Goal: Task Accomplishment & Management: Manage account settings

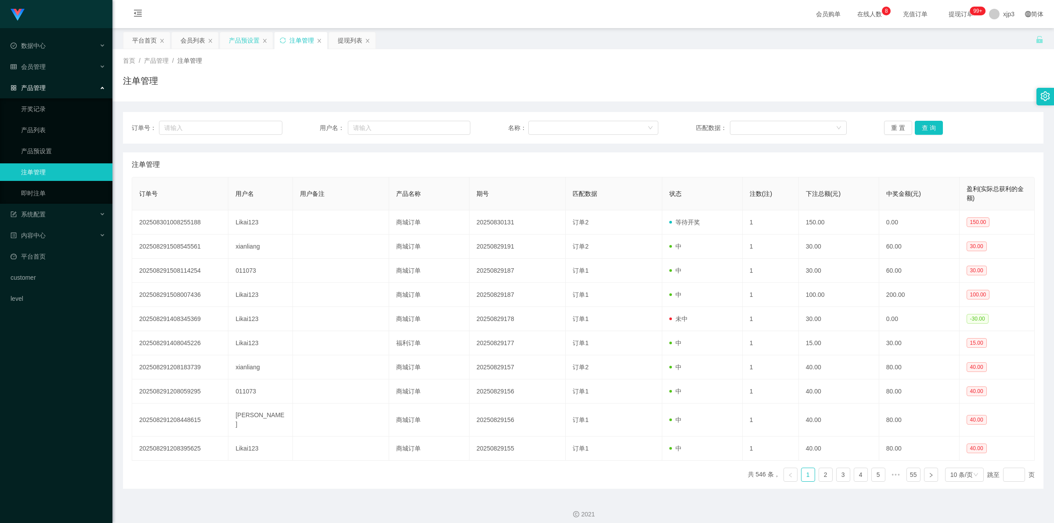
click at [238, 36] on div "产品预设置" at bounding box center [244, 40] width 31 height 17
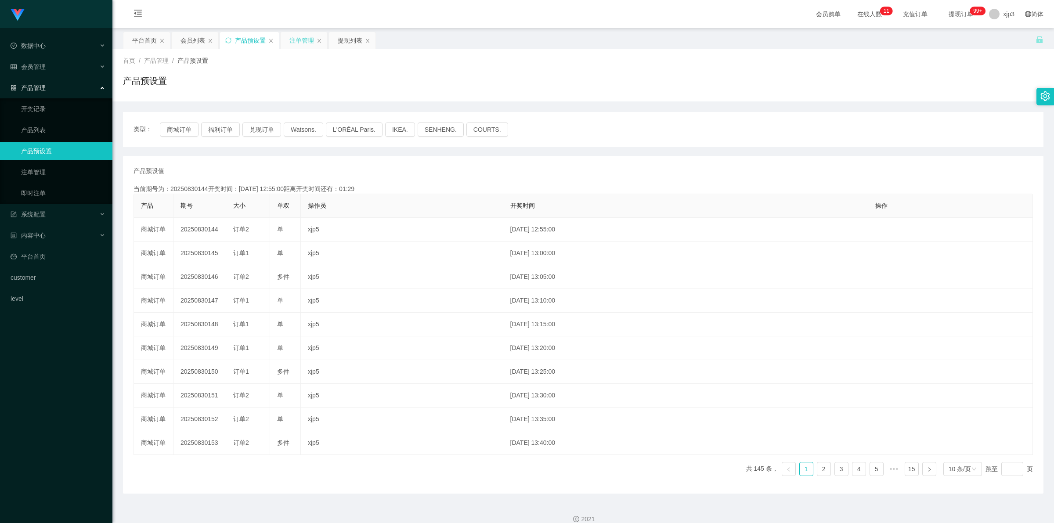
click at [302, 36] on div "注单管理" at bounding box center [301, 40] width 25 height 17
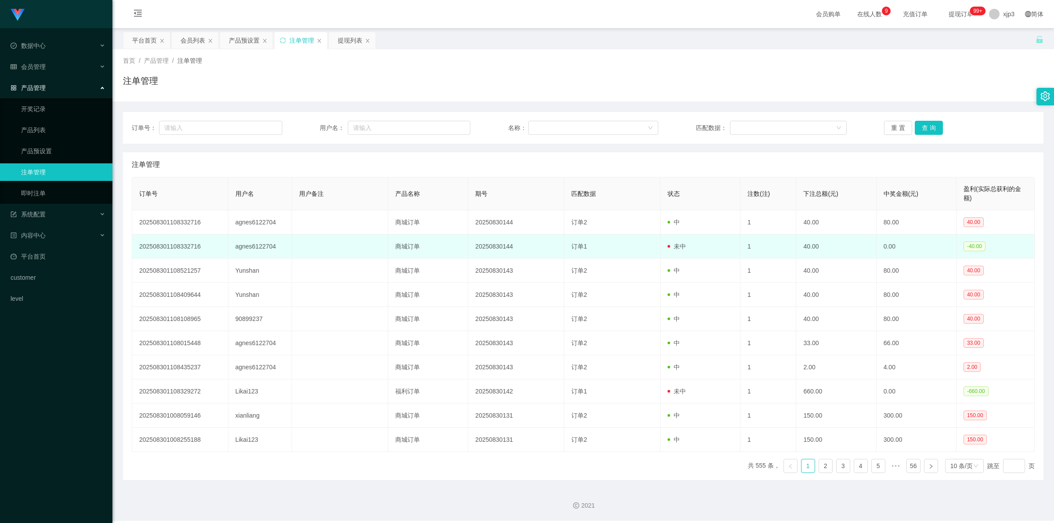
click at [260, 246] on td "agnes6122704" at bounding box center [260, 246] width 64 height 24
copy td "agnes6122704"
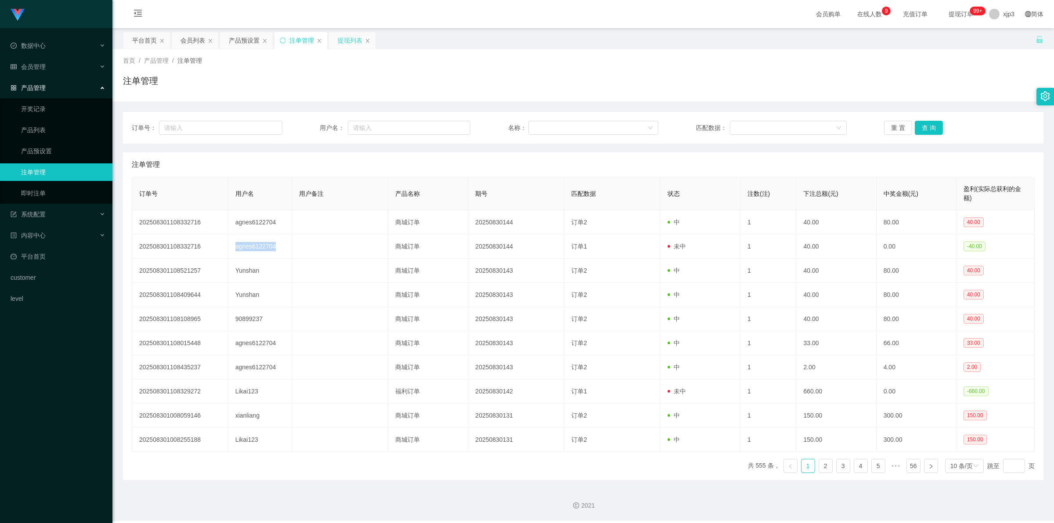
click at [353, 37] on div "提现列表" at bounding box center [350, 40] width 25 height 17
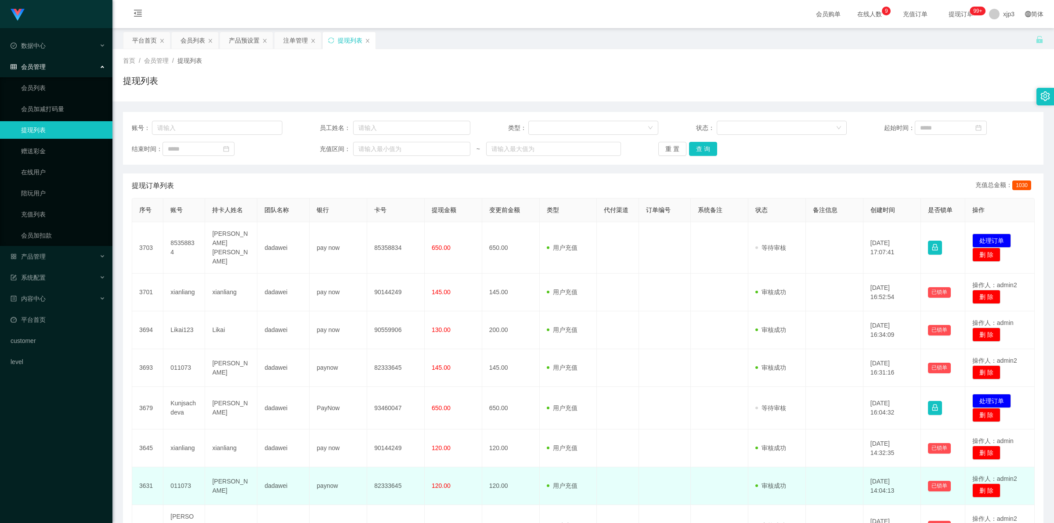
scroll to position [156, 0]
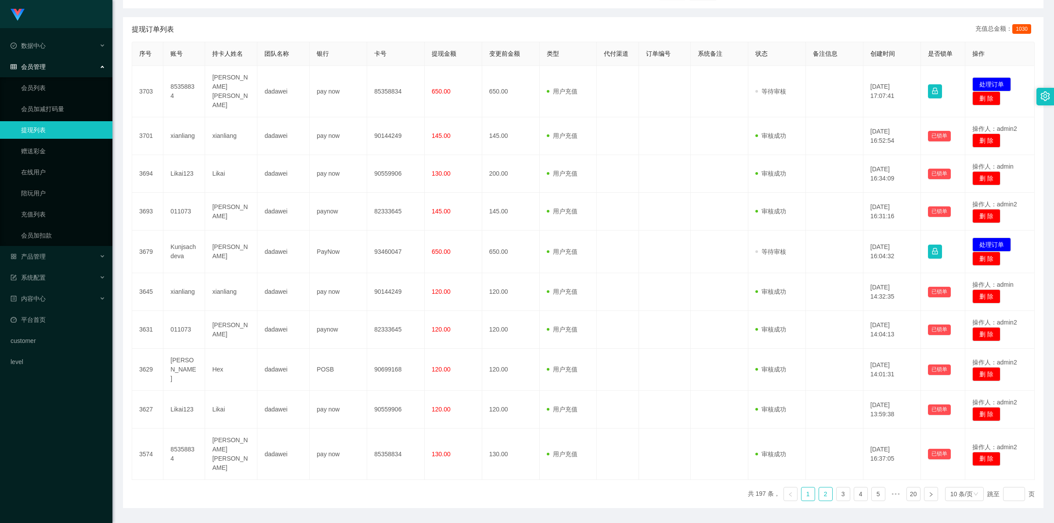
click at [819, 487] on link "2" at bounding box center [825, 493] width 13 height 13
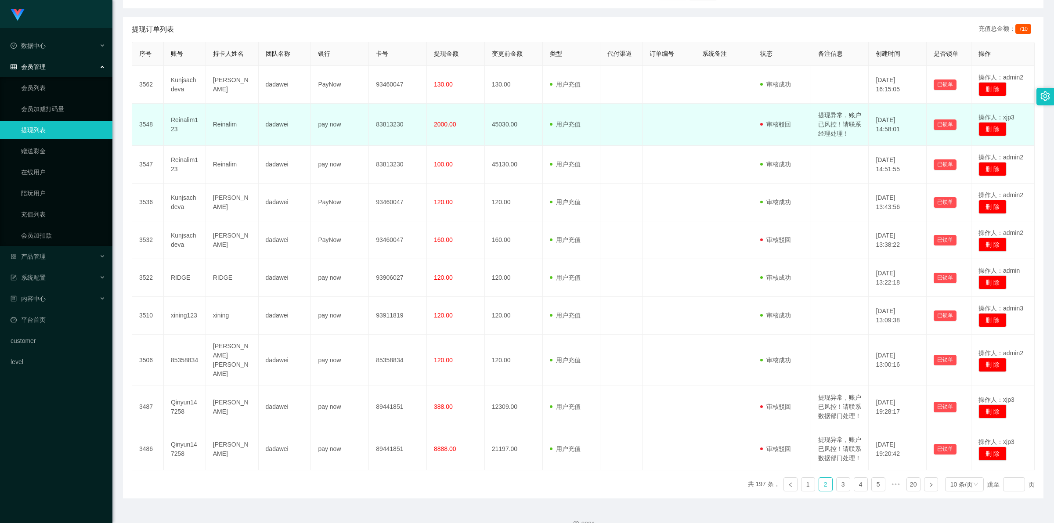
click at [827, 122] on td "提现异常，账户已风控！请联系经理处理！" at bounding box center [840, 125] width 58 height 42
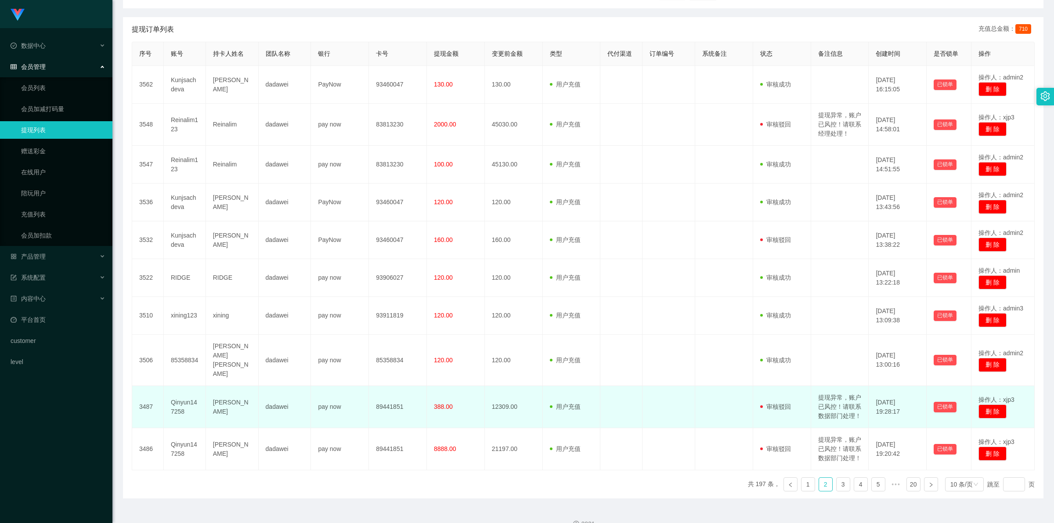
click at [831, 410] on td "提现异常，账户已风控！请联系数据部门处理！" at bounding box center [840, 407] width 58 height 42
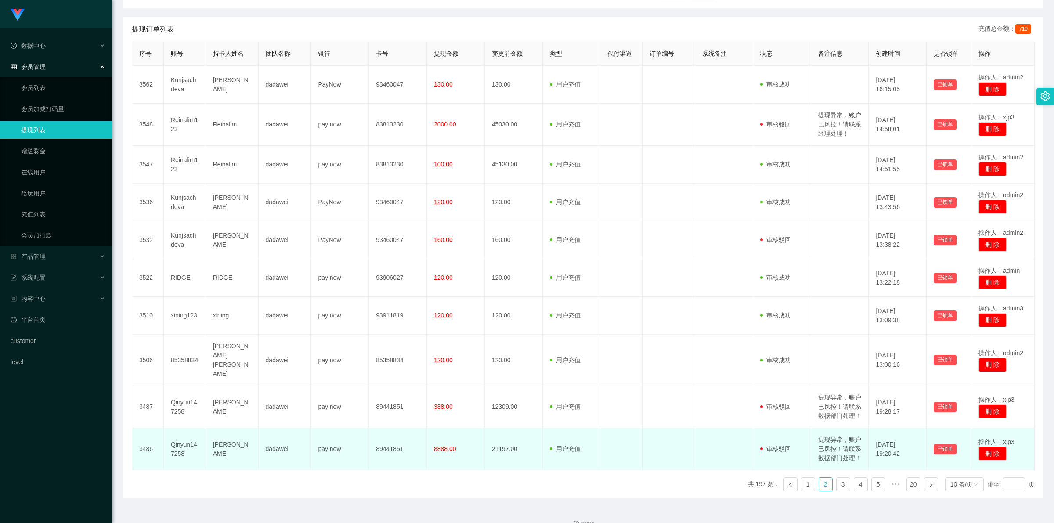
click at [834, 446] on td "提现异常，账户已风控！请联系数据部门处理！" at bounding box center [840, 449] width 58 height 42
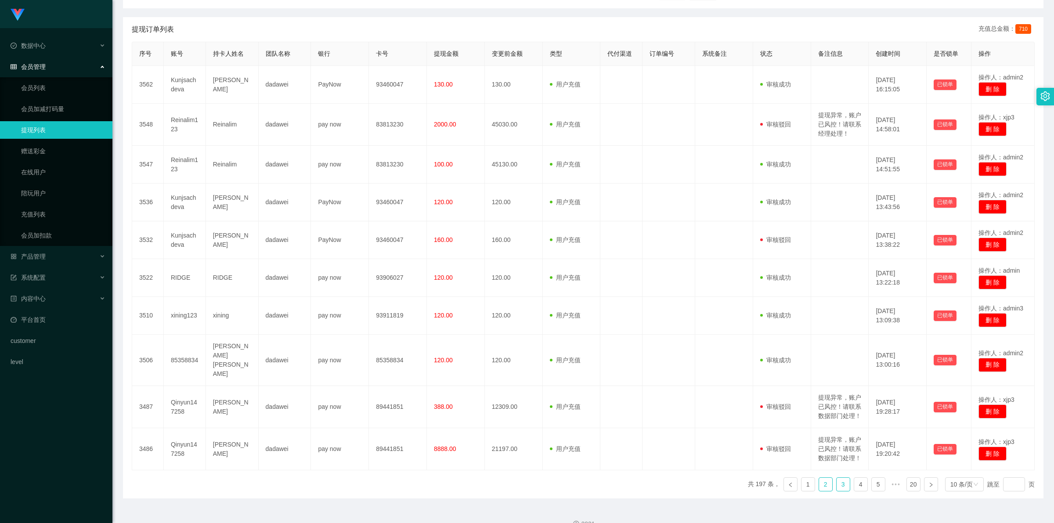
click at [841, 491] on link "3" at bounding box center [842, 484] width 13 height 13
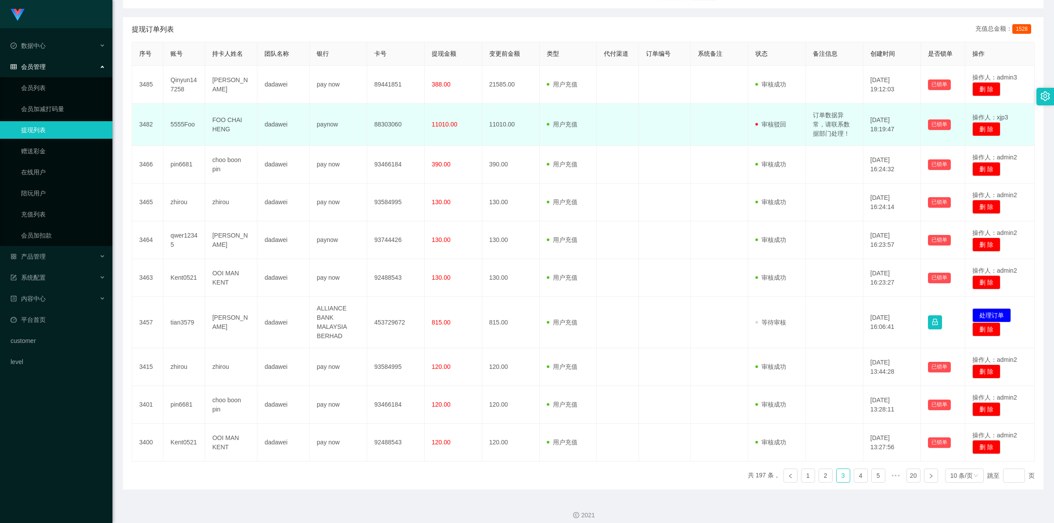
click at [820, 121] on td "订单数据异常，请联系数据部门处理！" at bounding box center [835, 125] width 58 height 42
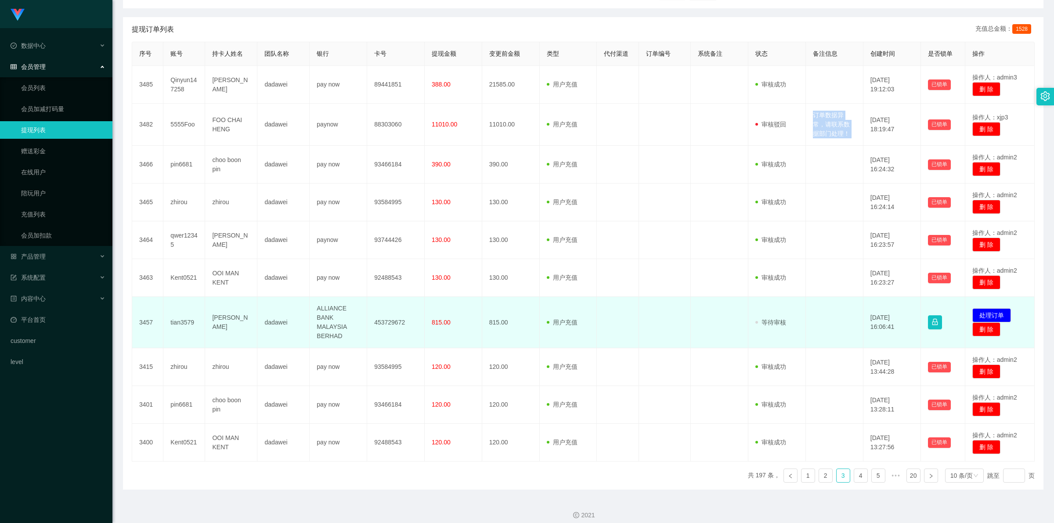
copy td "订单数据异常，请联系数据部门处理！"
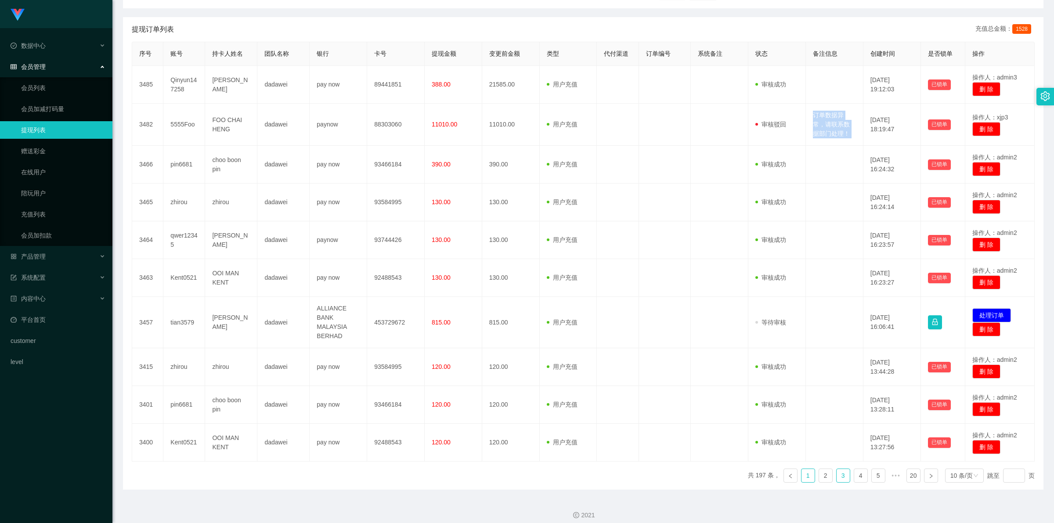
click at [801, 478] on link "1" at bounding box center [807, 475] width 13 height 13
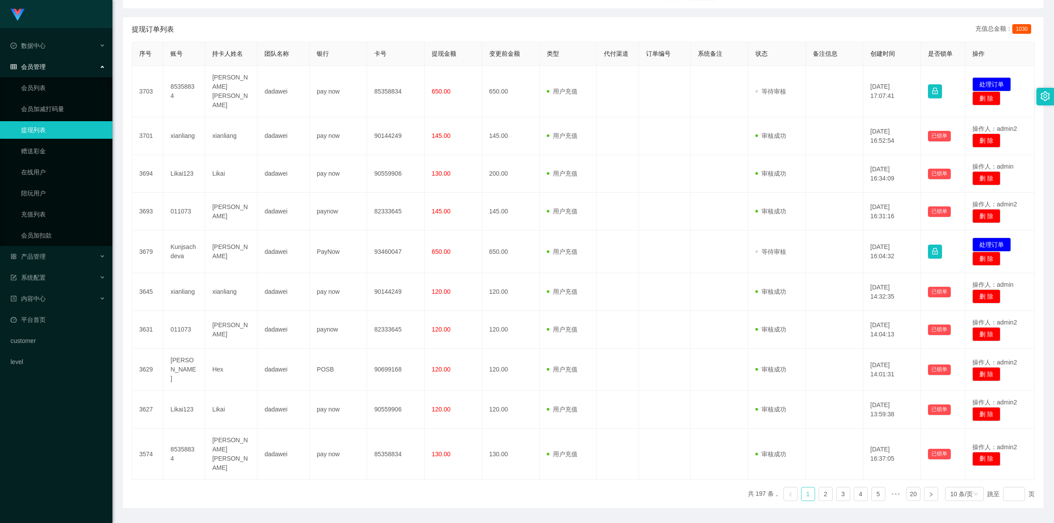
scroll to position [0, 0]
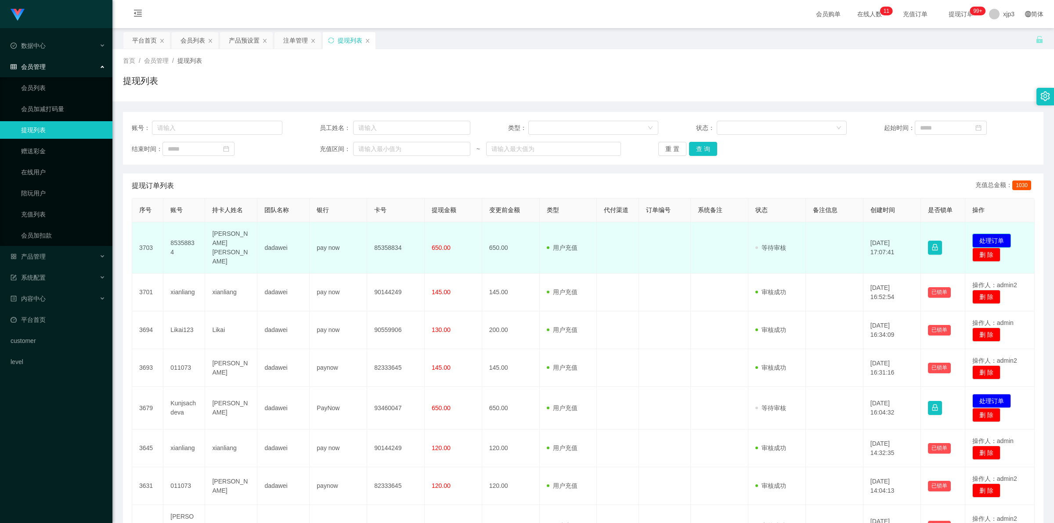
click at [982, 235] on button "处理订单" at bounding box center [991, 241] width 39 height 14
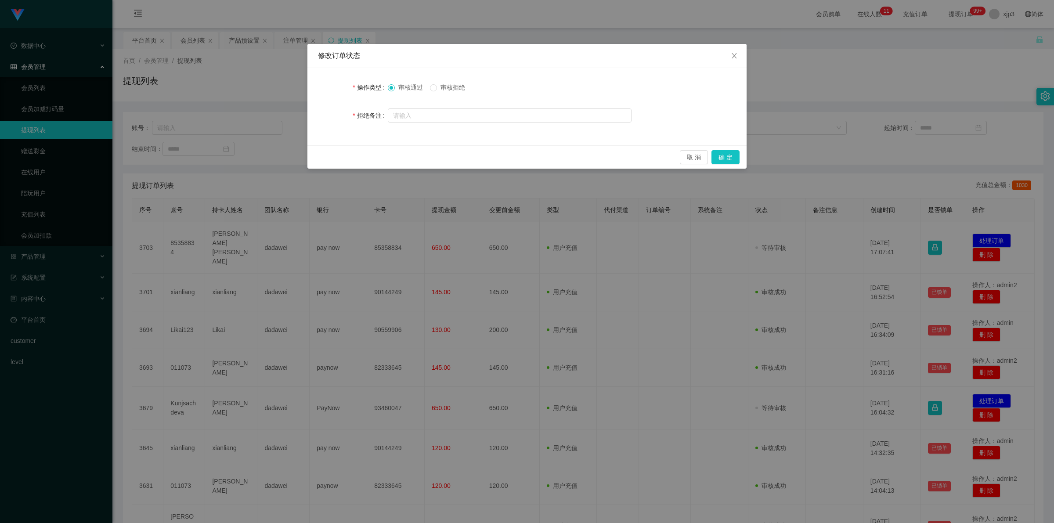
click at [454, 90] on span "审核拒绝" at bounding box center [453, 87] width 32 height 7
click at [476, 117] on input "text" at bounding box center [510, 115] width 244 height 14
paste input "订单数据异常，请联系数据部门处理！"
type input "订单数据异常，请联系数据部门处理！"
click at [736, 159] on button "确 定" at bounding box center [725, 157] width 28 height 14
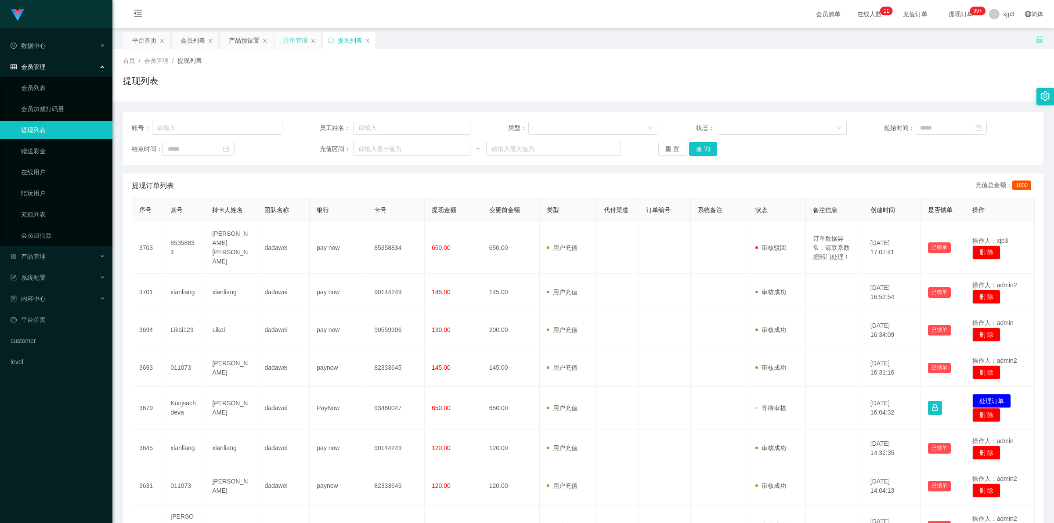
click at [298, 36] on div "注单管理" at bounding box center [295, 40] width 25 height 17
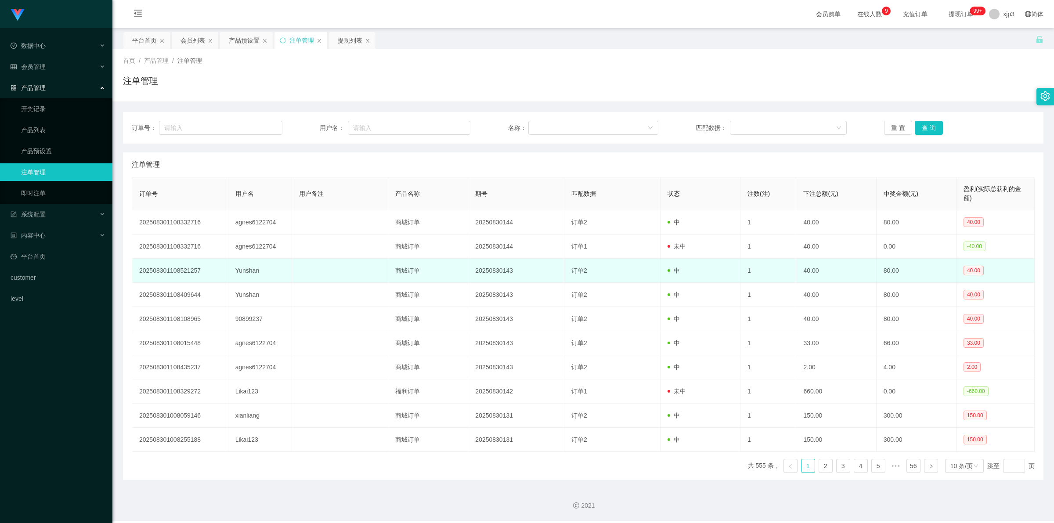
click at [246, 272] on td "Yunshan" at bounding box center [260, 271] width 64 height 24
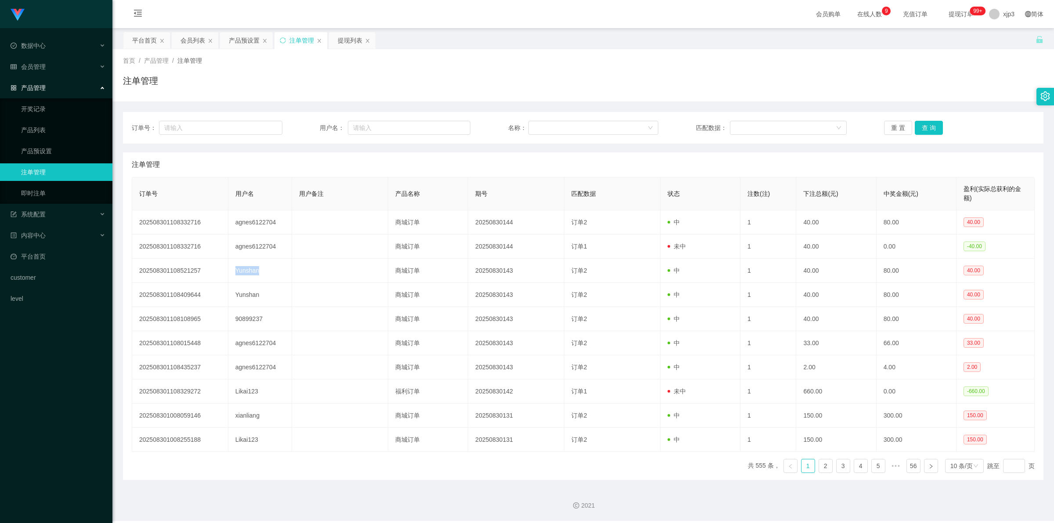
copy td "Yunshan"
click at [348, 40] on div "提现列表" at bounding box center [350, 40] width 25 height 17
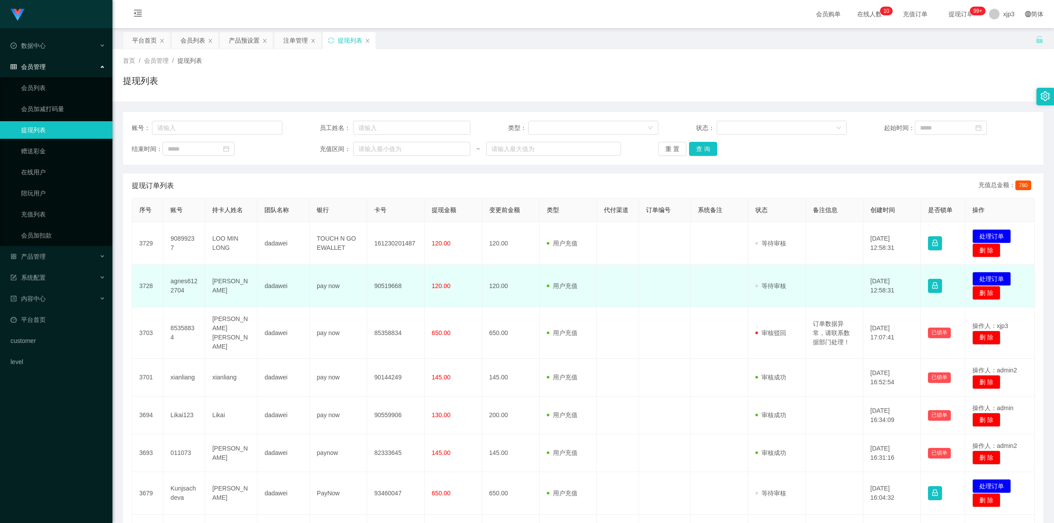
click at [185, 284] on td "agnes6122704" at bounding box center [184, 286] width 42 height 43
copy td "agnes6122704"
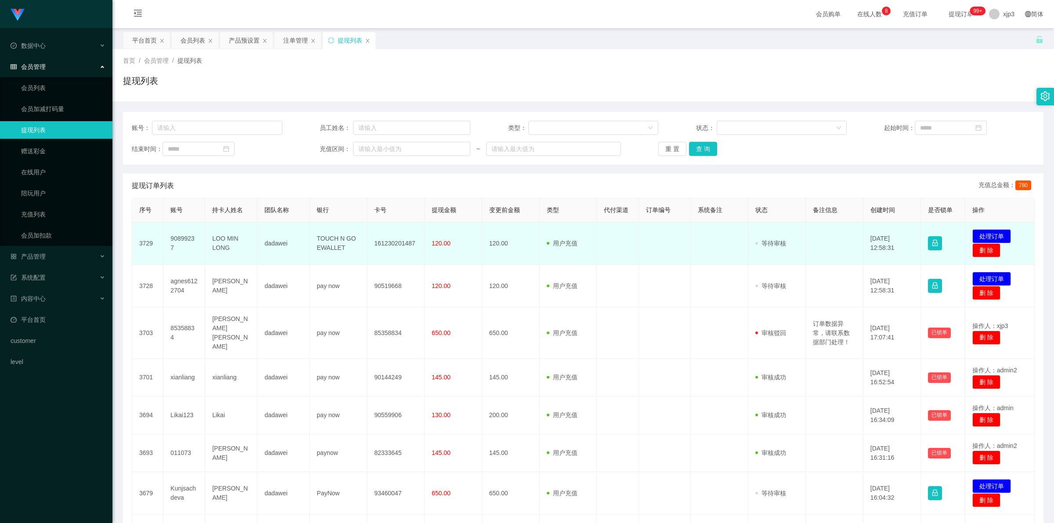
click at [179, 240] on td "90899237" at bounding box center [184, 243] width 42 height 43
copy td "90899237"
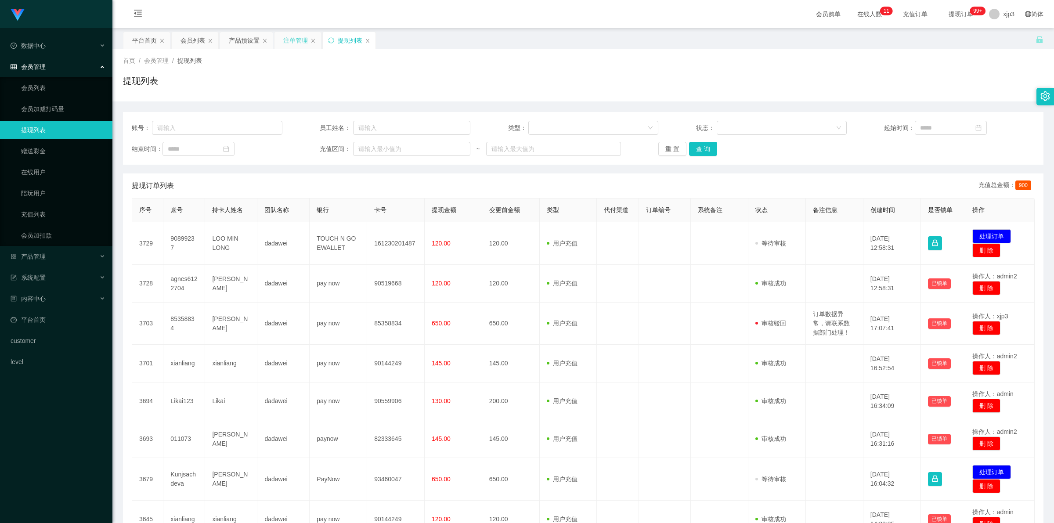
click at [285, 40] on div "注单管理" at bounding box center [295, 40] width 25 height 17
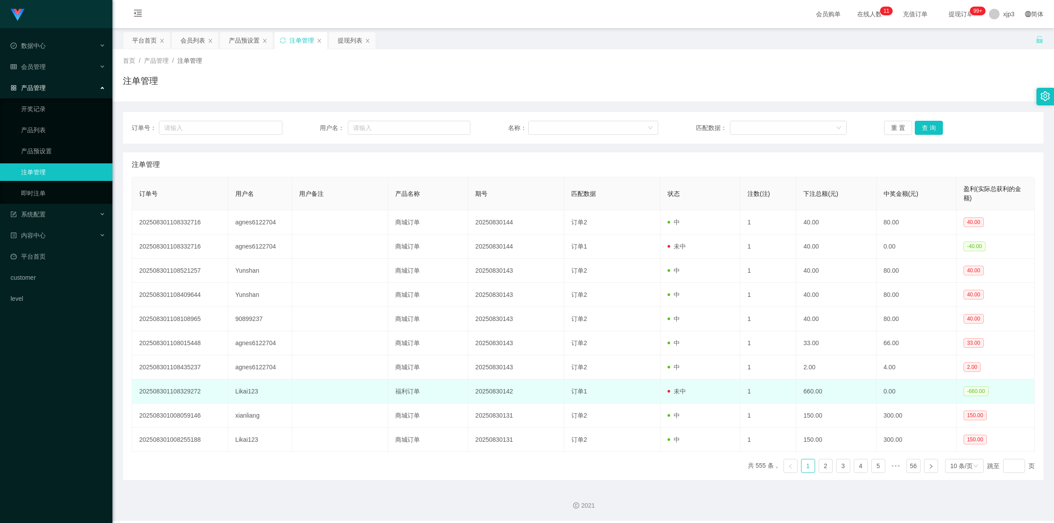
click at [242, 392] on td "Likai123" at bounding box center [260, 391] width 64 height 24
copy td "Likai123"
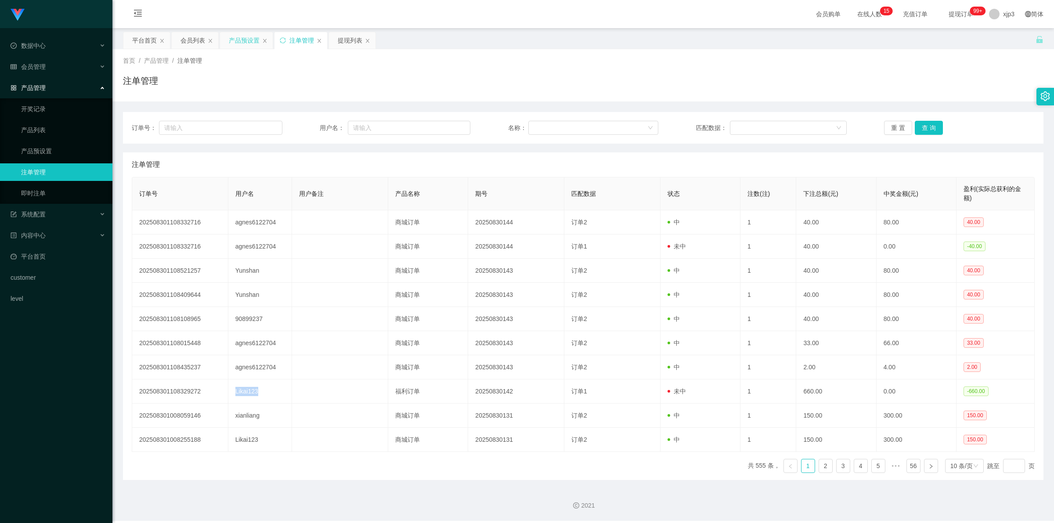
click at [244, 37] on div "产品预设置" at bounding box center [244, 40] width 31 height 17
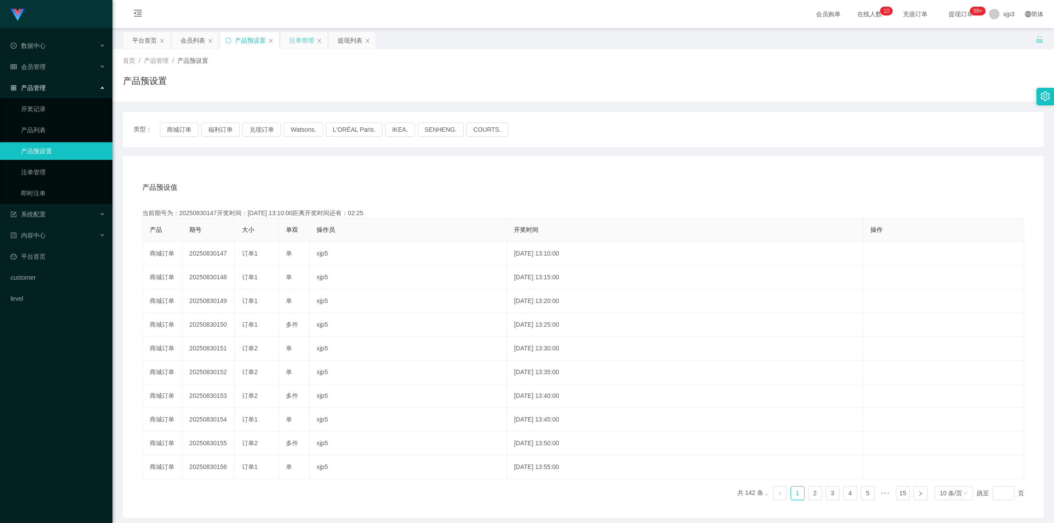
click at [297, 39] on div "注单管理" at bounding box center [301, 40] width 25 height 17
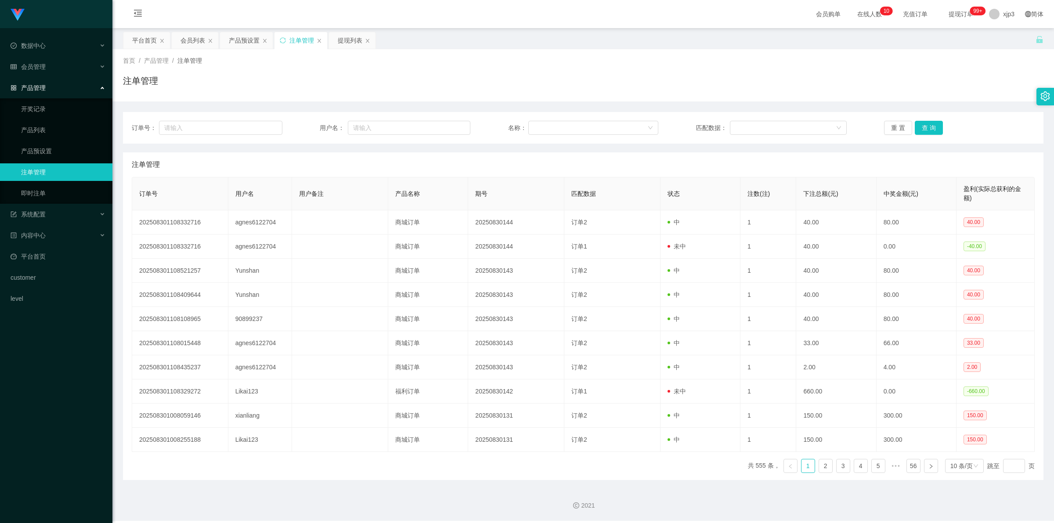
click at [355, 42] on div "提现列表" at bounding box center [350, 40] width 25 height 17
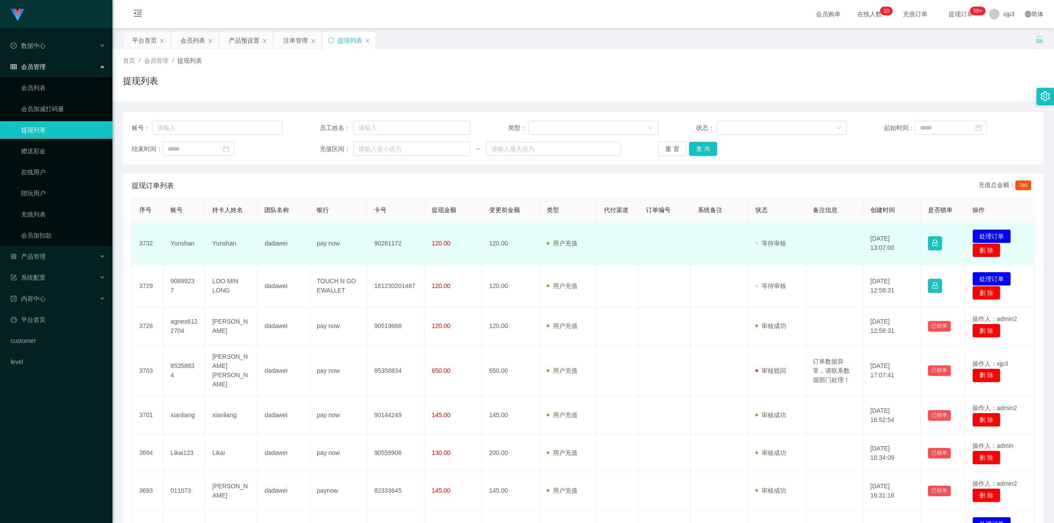
click at [173, 234] on td "Yunshan" at bounding box center [184, 243] width 42 height 43
copy td "Yunshan"
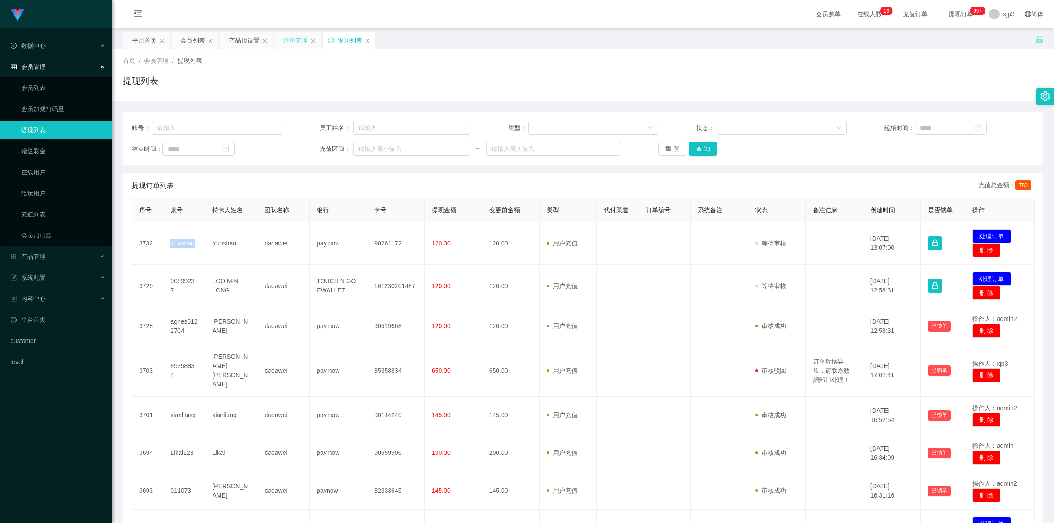
click at [299, 36] on div "注单管理" at bounding box center [295, 40] width 25 height 17
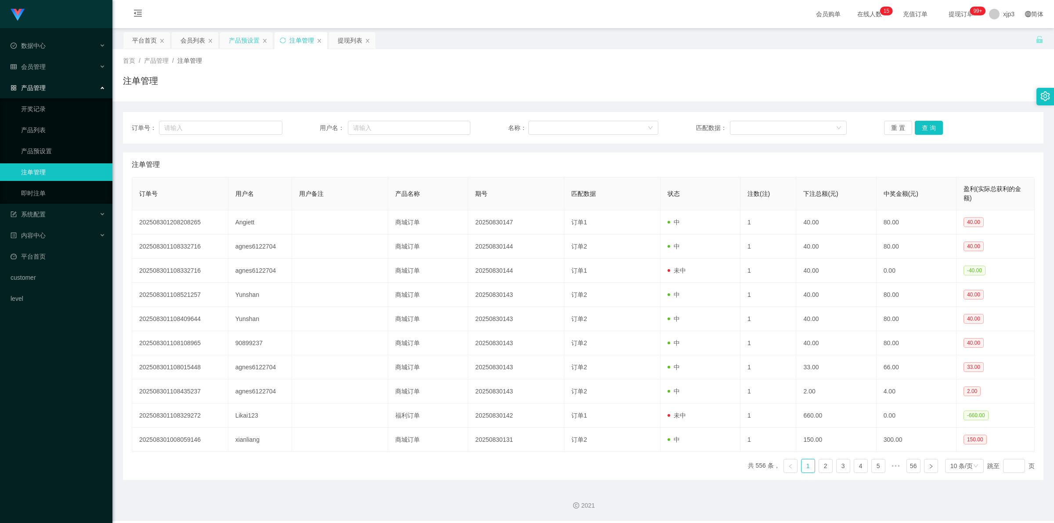
click at [238, 35] on div "产品预设置" at bounding box center [244, 40] width 31 height 17
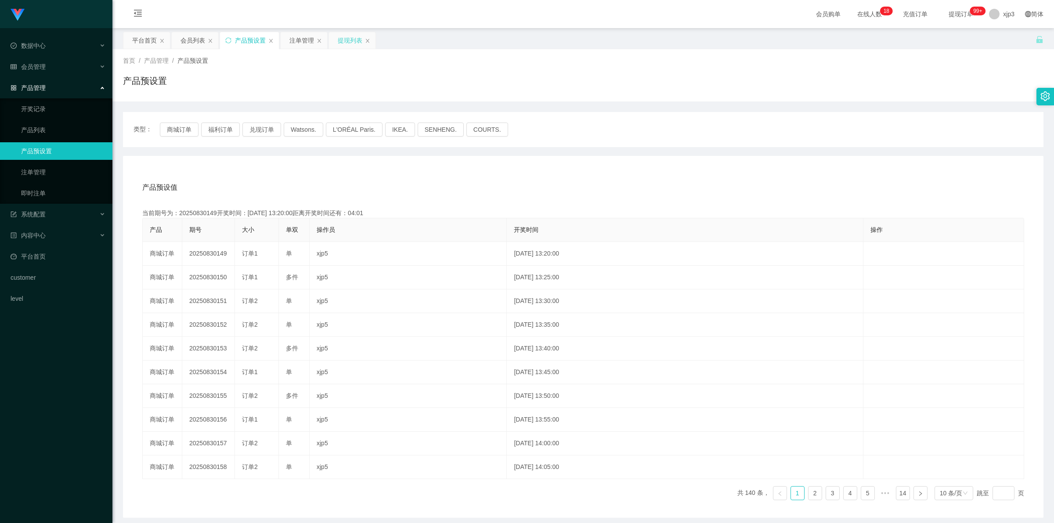
click at [353, 36] on div "提现列表" at bounding box center [350, 40] width 25 height 17
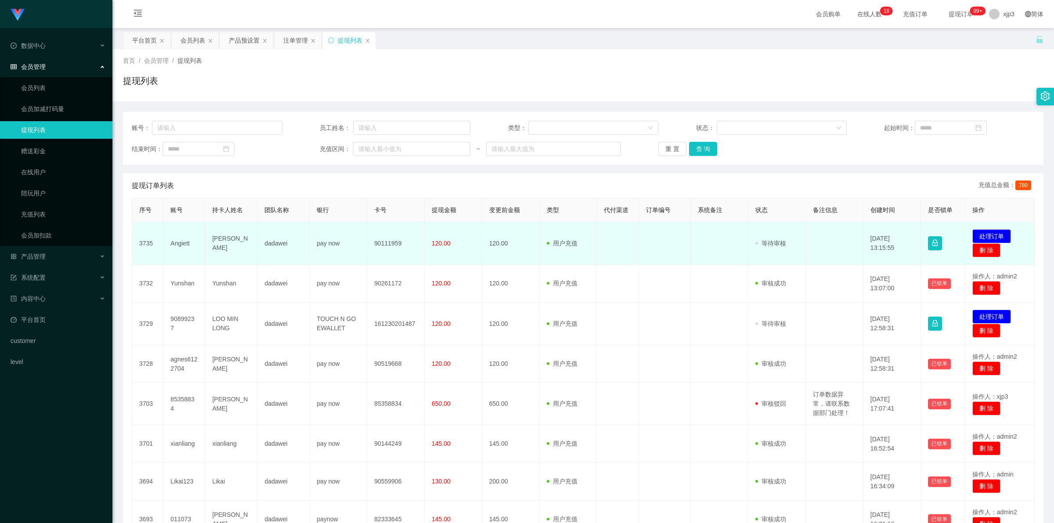
click at [180, 242] on td "Angiett" at bounding box center [184, 243] width 42 height 43
copy td "Angiett"
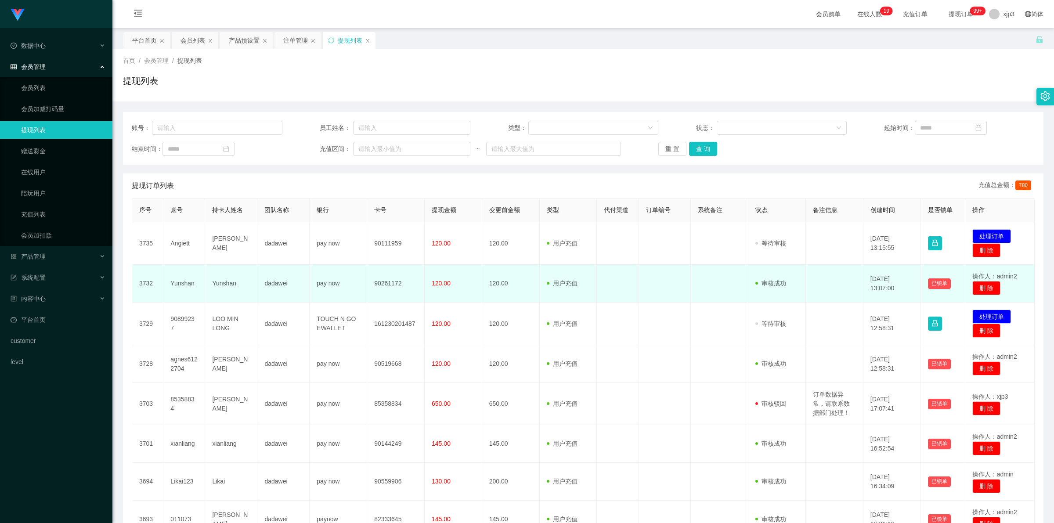
click at [181, 282] on td "Yunshan" at bounding box center [184, 284] width 42 height 38
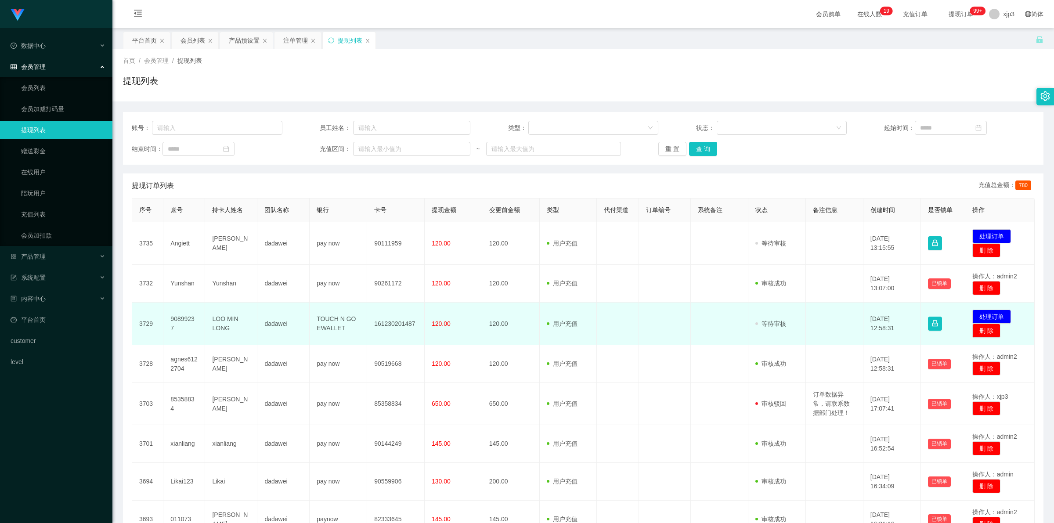
click at [183, 320] on td "90899237" at bounding box center [184, 324] width 42 height 43
copy td "90899237"
click at [233, 317] on td "LOO MIN LONG" at bounding box center [231, 324] width 52 height 43
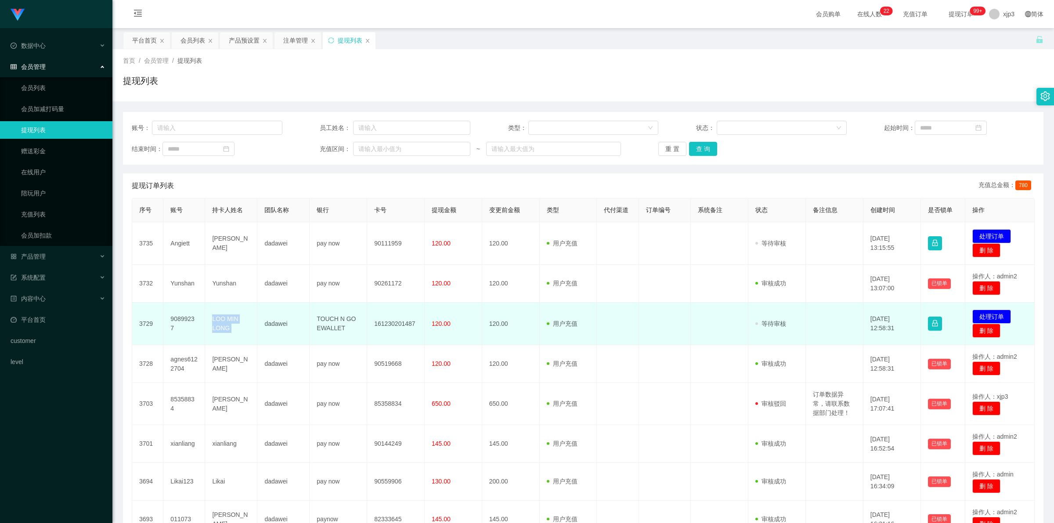
click at [234, 317] on td "LOO MIN LONG" at bounding box center [231, 324] width 52 height 43
copy td "LOO MIN LONG"
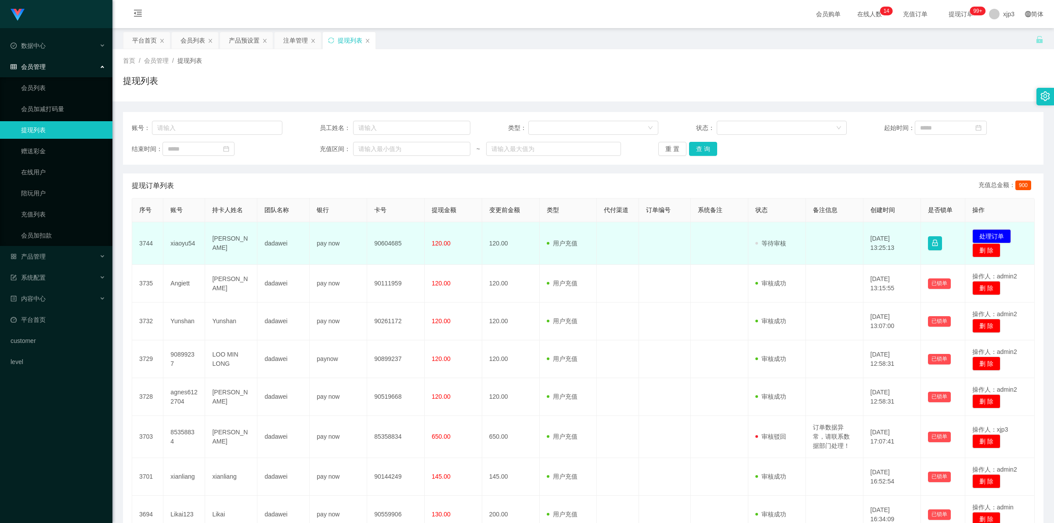
click at [231, 246] on td "Hannah kwee kai xuan" at bounding box center [231, 243] width 52 height 43
click at [159, 244] on td "3744" at bounding box center [147, 243] width 31 height 43
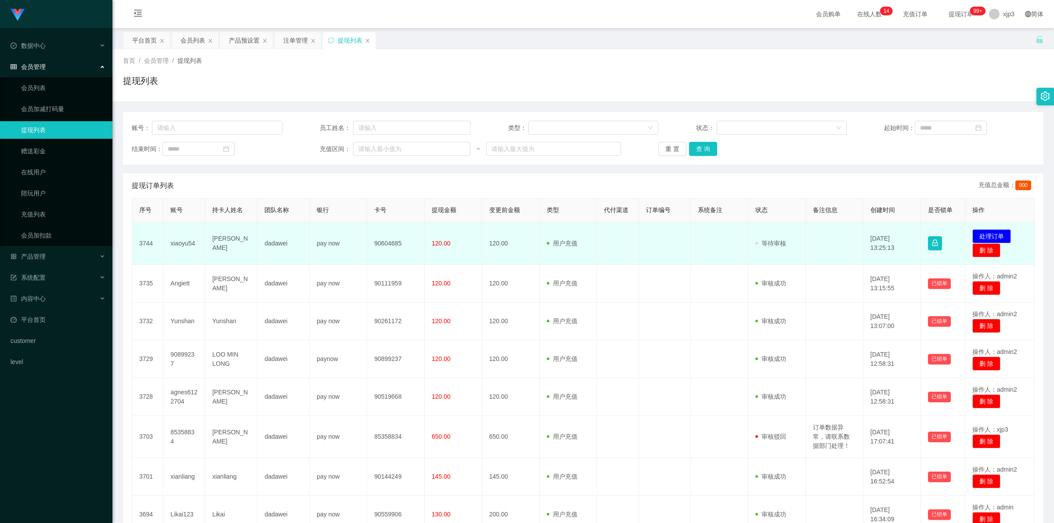
click at [177, 244] on td "xiaoyu54" at bounding box center [184, 243] width 42 height 43
copy td "xiaoyu54"
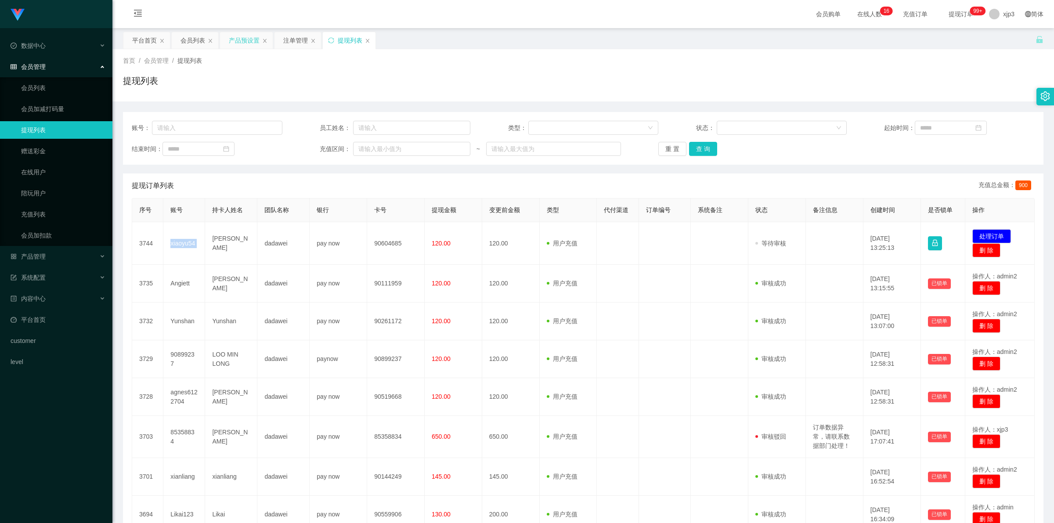
click at [241, 40] on div "产品预设置" at bounding box center [244, 40] width 31 height 17
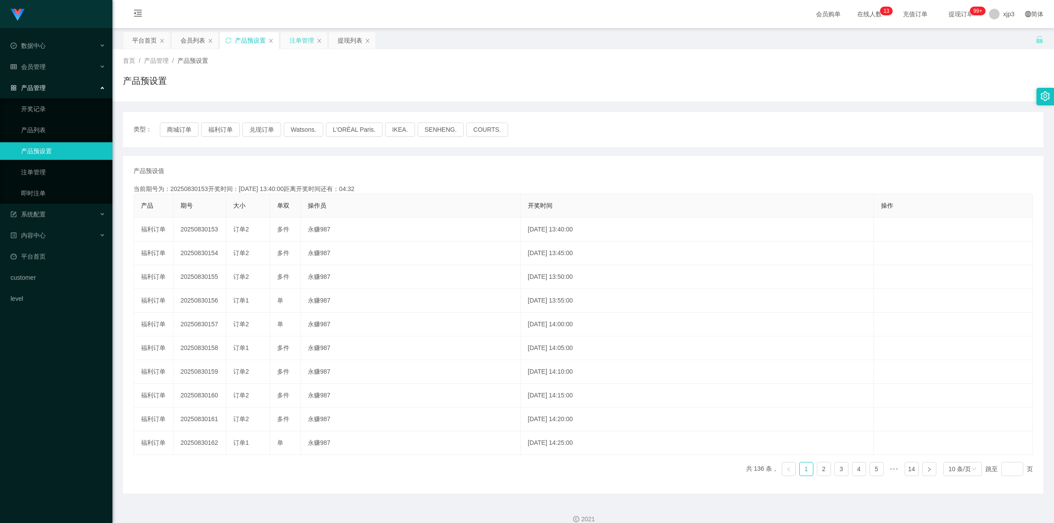
click at [308, 36] on div "注单管理" at bounding box center [301, 40] width 25 height 17
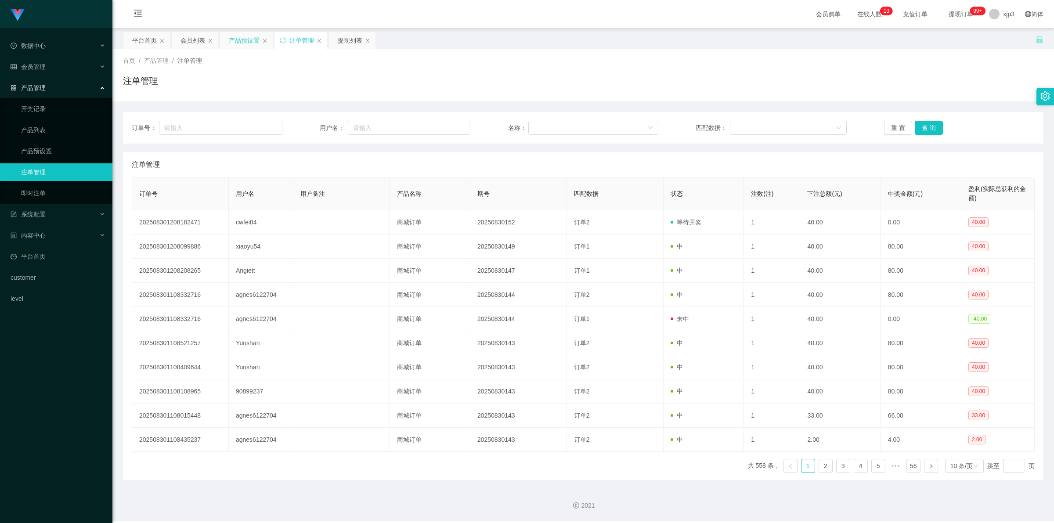
click at [237, 40] on div "产品预设置" at bounding box center [244, 40] width 31 height 17
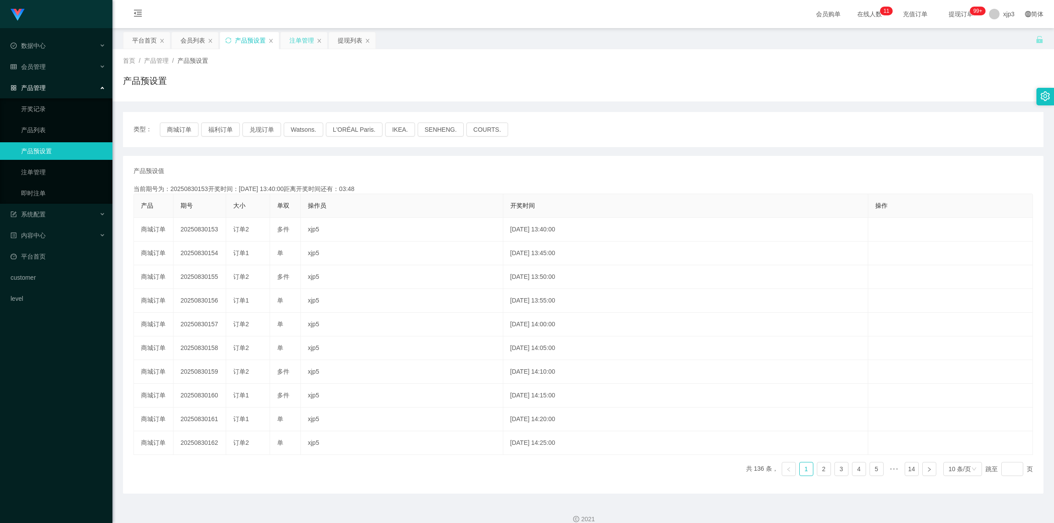
click at [303, 40] on div "注单管理" at bounding box center [301, 40] width 25 height 17
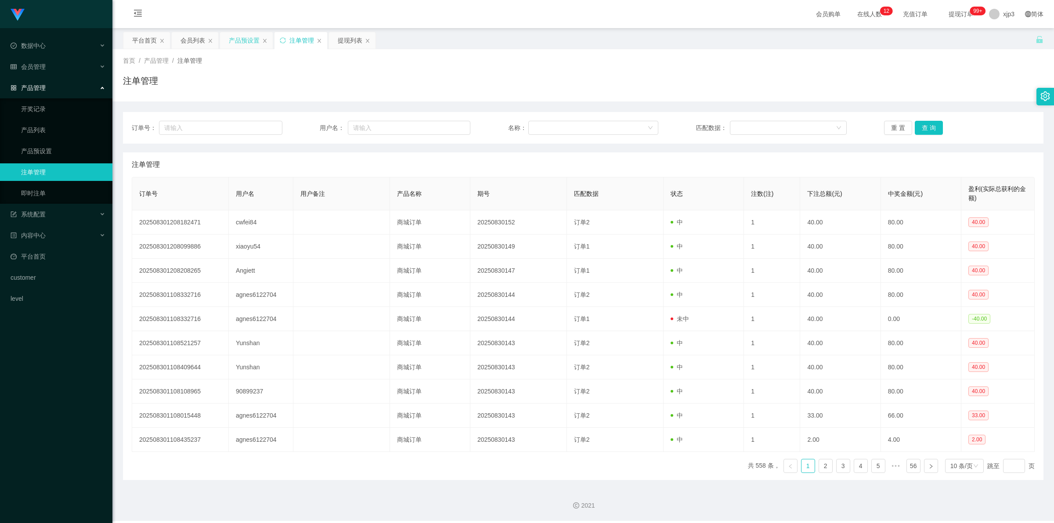
click at [247, 35] on div "产品预设置" at bounding box center [244, 40] width 31 height 17
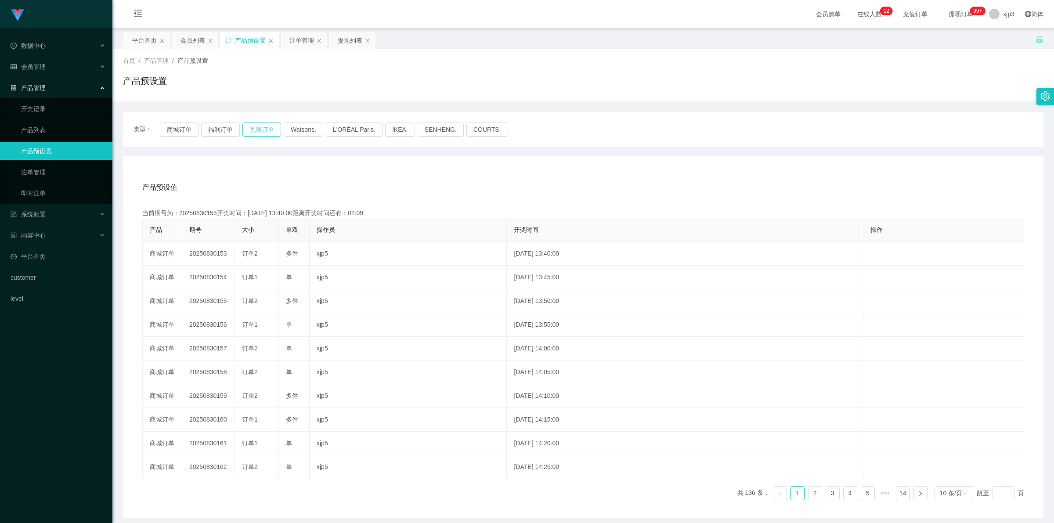
click at [262, 128] on button "兑现订单" at bounding box center [261, 130] width 39 height 14
click at [218, 130] on button "福利订单" at bounding box center [220, 130] width 39 height 14
click at [182, 128] on button "商城订单" at bounding box center [179, 130] width 39 height 14
click at [305, 40] on div "注单管理" at bounding box center [301, 40] width 25 height 17
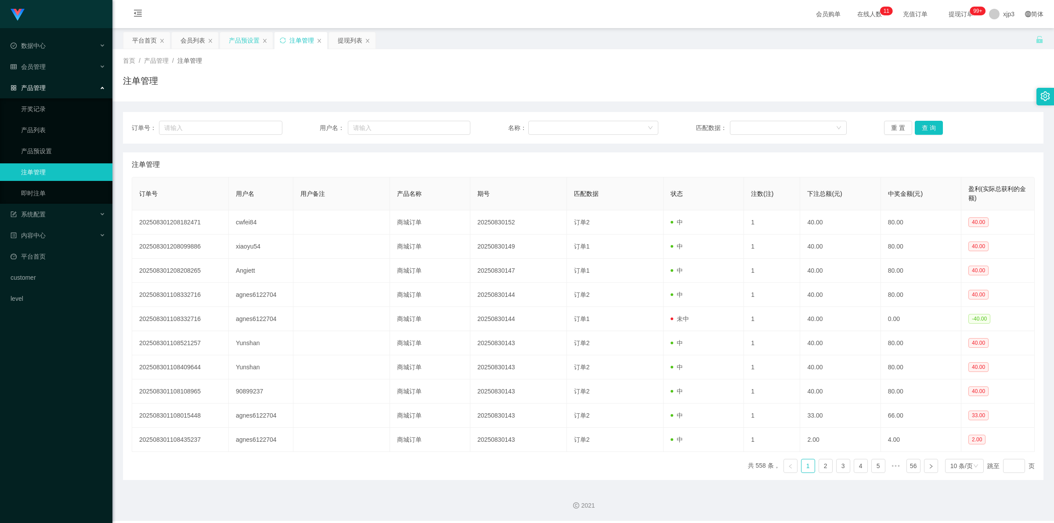
click at [238, 38] on div "产品预设置" at bounding box center [244, 40] width 31 height 17
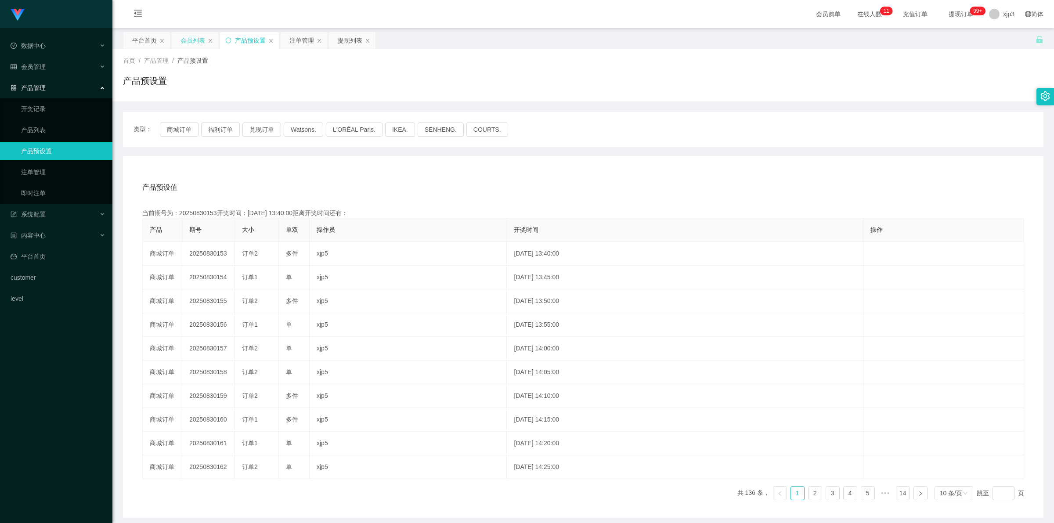
click at [187, 42] on div "会员列表" at bounding box center [192, 40] width 25 height 17
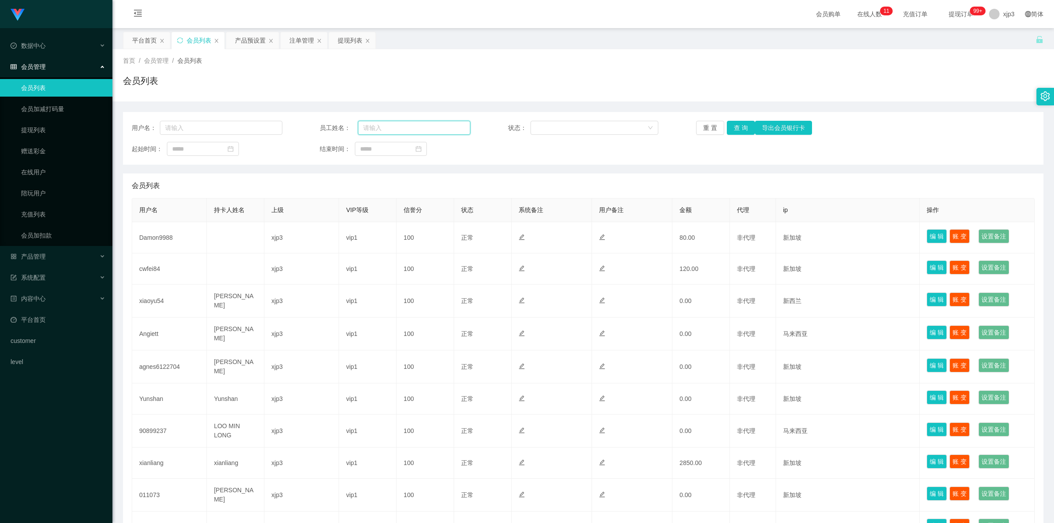
click at [392, 127] on input "text" at bounding box center [414, 128] width 112 height 14
click at [209, 126] on input "text" at bounding box center [221, 128] width 123 height 14
paste input "xianliang"
type input "xianliang"
click at [740, 127] on button "查 询" at bounding box center [741, 128] width 28 height 14
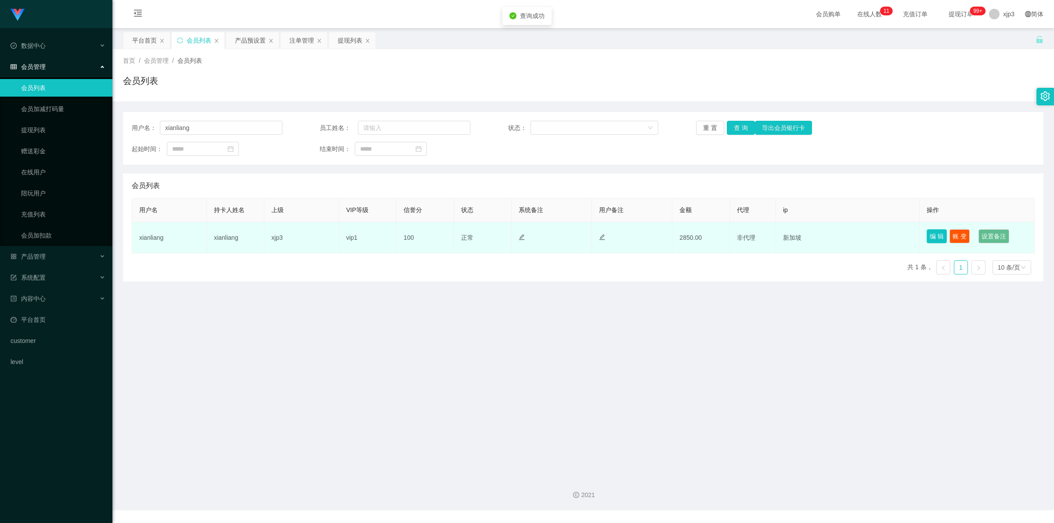
click at [934, 234] on button "编 辑" at bounding box center [936, 236] width 20 height 14
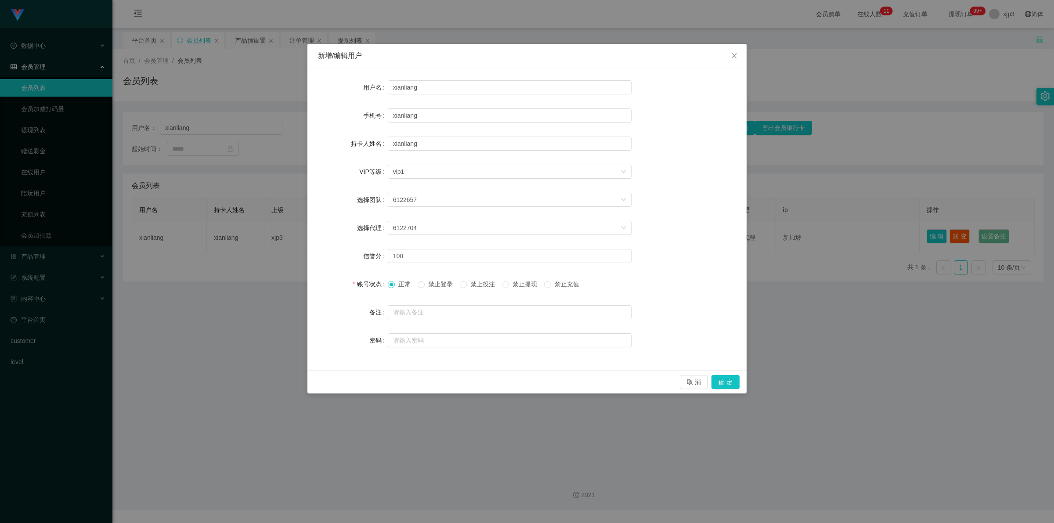
click at [482, 281] on span "禁止投注" at bounding box center [483, 284] width 32 height 7
click at [720, 378] on button "确 定" at bounding box center [725, 382] width 28 height 14
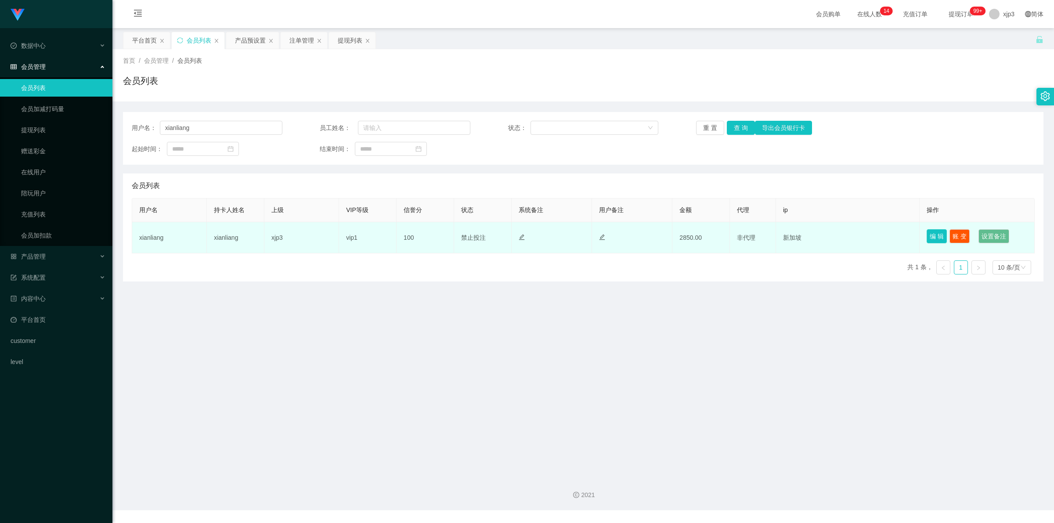
click at [938, 238] on button "编 辑" at bounding box center [936, 236] width 20 height 14
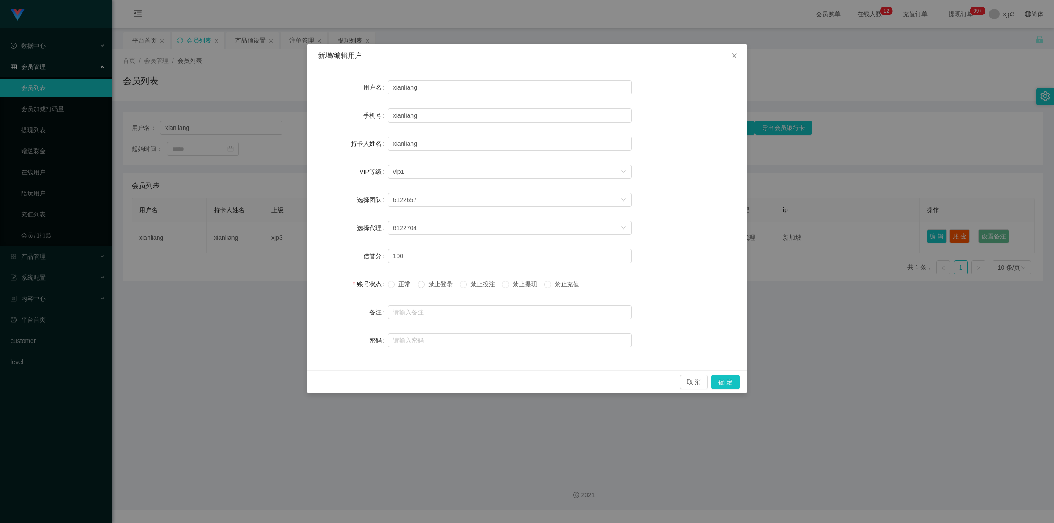
click at [400, 284] on span "正常" at bounding box center [404, 284] width 19 height 7
click at [728, 383] on button "确 定" at bounding box center [725, 382] width 28 height 14
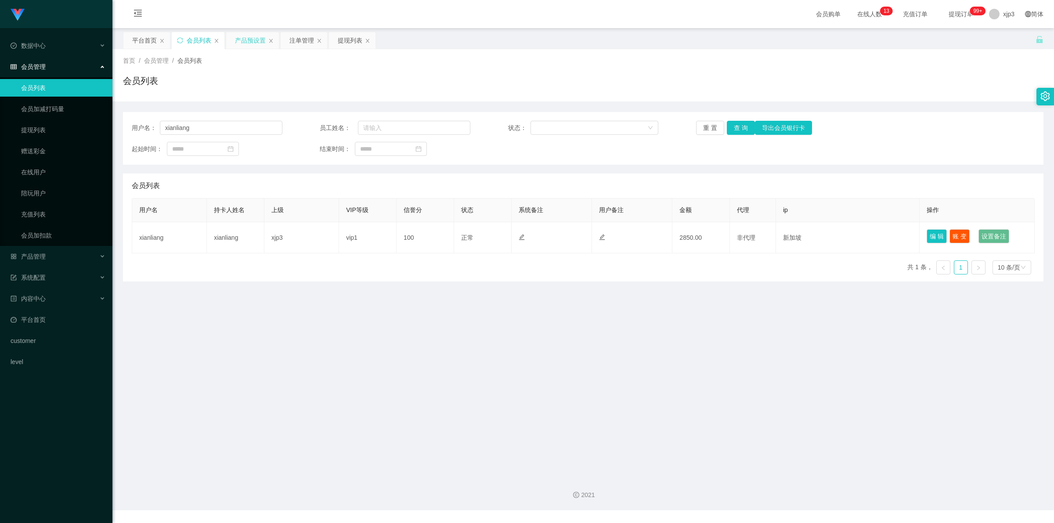
click at [255, 42] on div "产品预设置" at bounding box center [250, 40] width 31 height 17
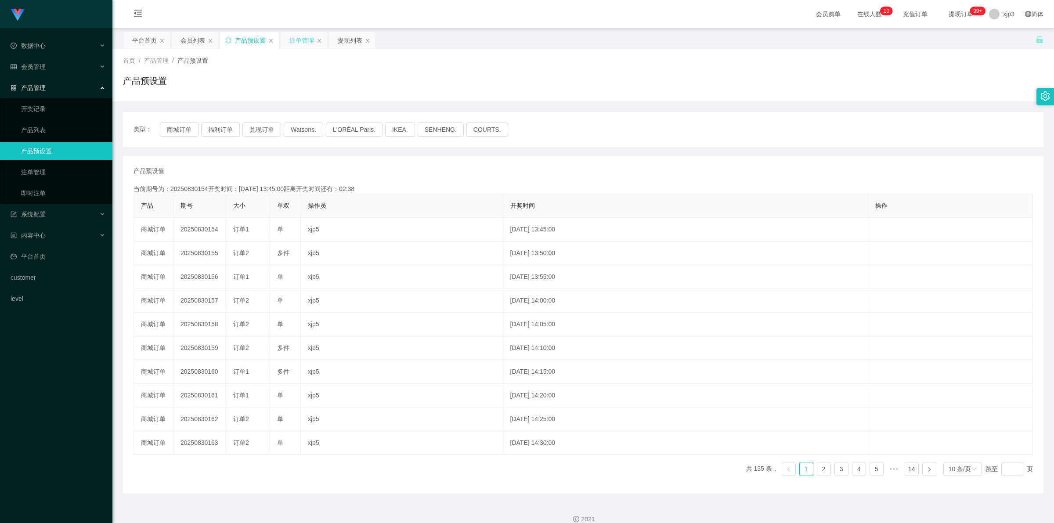
click at [297, 35] on div "注单管理" at bounding box center [301, 40] width 25 height 17
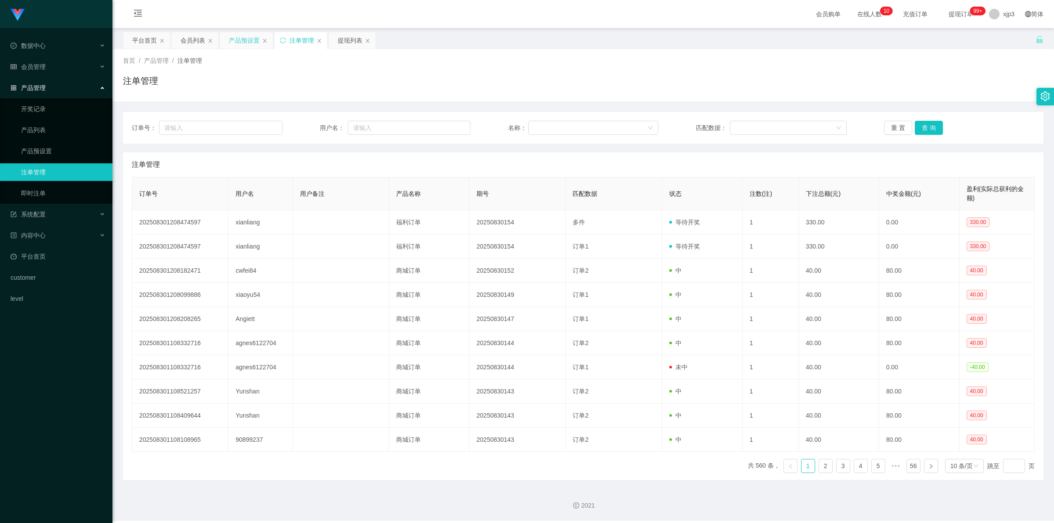
click at [236, 38] on div "产品预设置" at bounding box center [244, 40] width 31 height 17
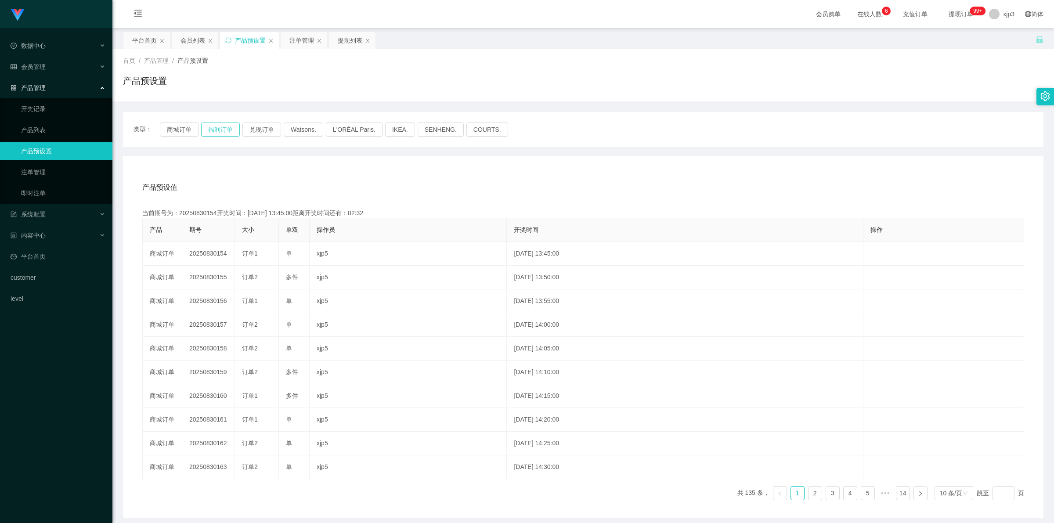
click at [221, 126] on button "福利订单" at bounding box center [220, 130] width 39 height 14
click at [300, 43] on div "注单管理" at bounding box center [301, 40] width 25 height 17
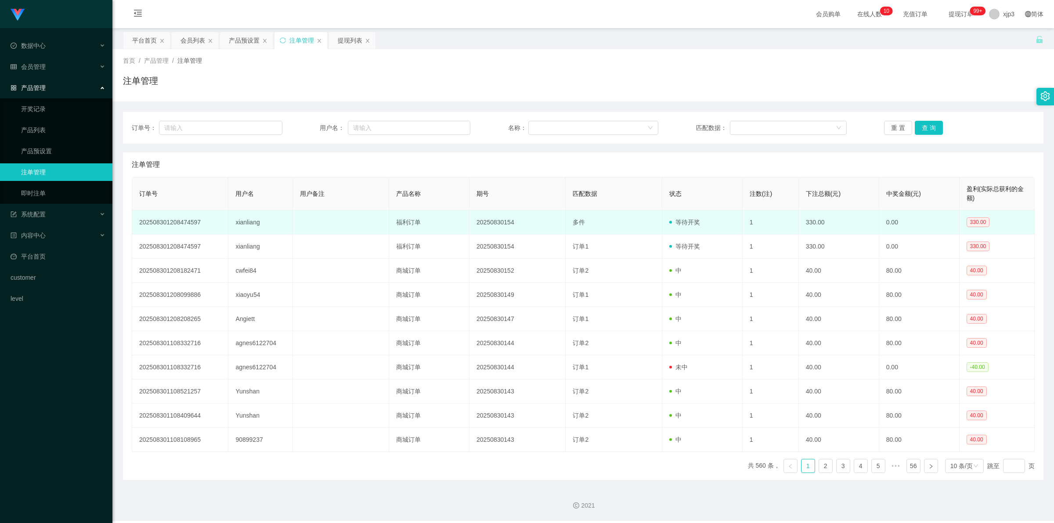
click at [246, 223] on td "xianliang" at bounding box center [260, 222] width 64 height 24
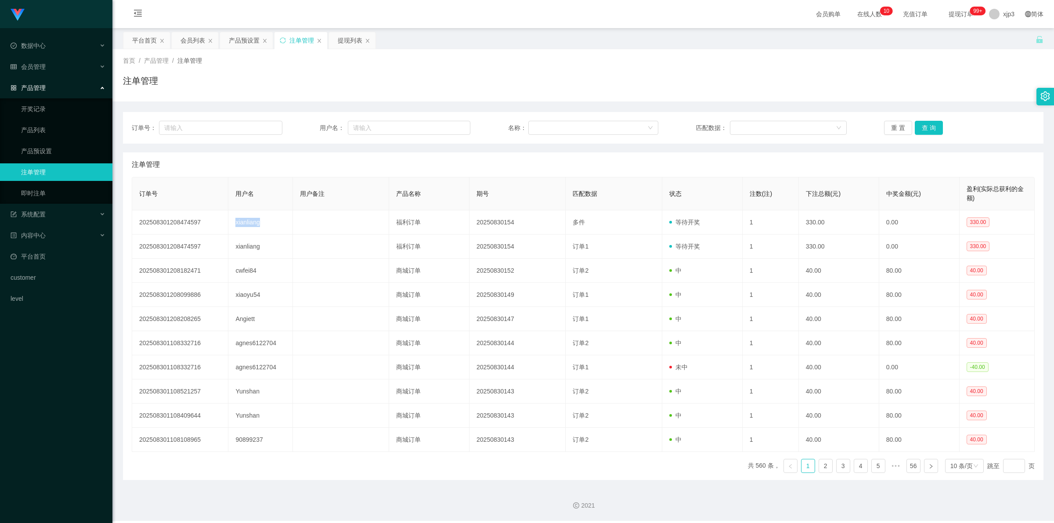
copy td "xianliang"
click at [407, 128] on input "text" at bounding box center [409, 128] width 123 height 14
paste input "xianliang"
type input "xianliang"
click at [924, 126] on button "查 询" at bounding box center [929, 128] width 28 height 14
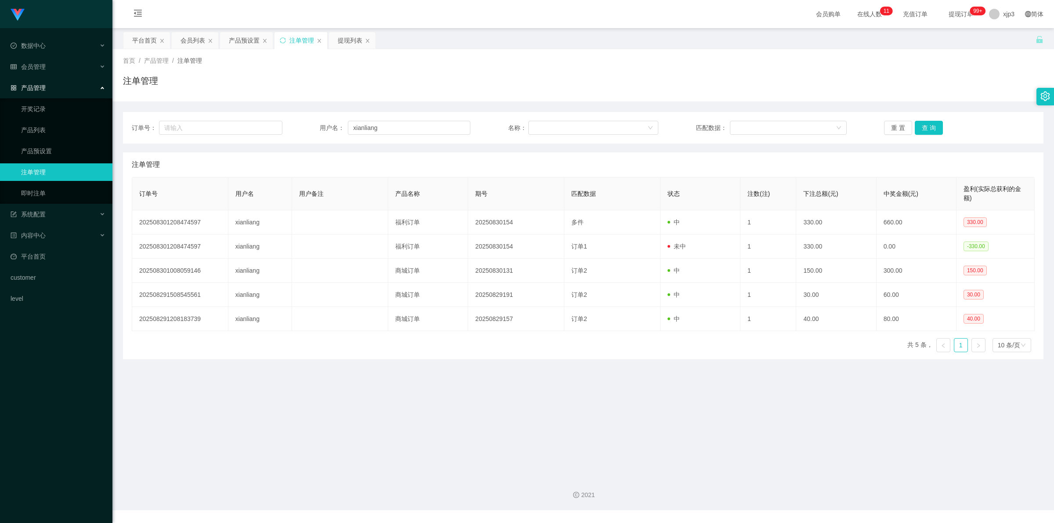
click at [303, 38] on div "注单管理" at bounding box center [301, 40] width 25 height 17
click at [240, 40] on div "产品预设置" at bounding box center [244, 40] width 31 height 17
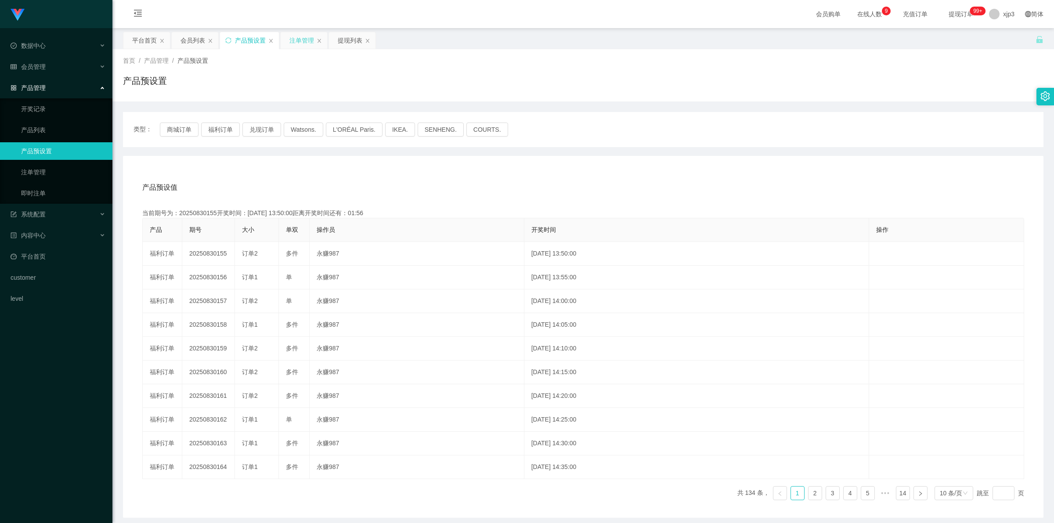
click at [304, 38] on div "注单管理" at bounding box center [301, 40] width 25 height 17
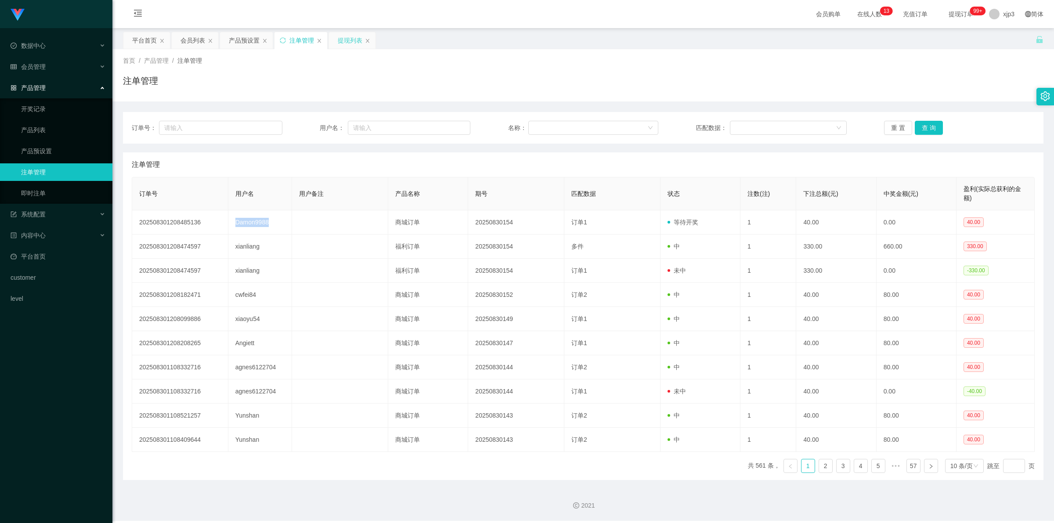
click at [357, 40] on div "提现列表" at bounding box center [350, 40] width 25 height 17
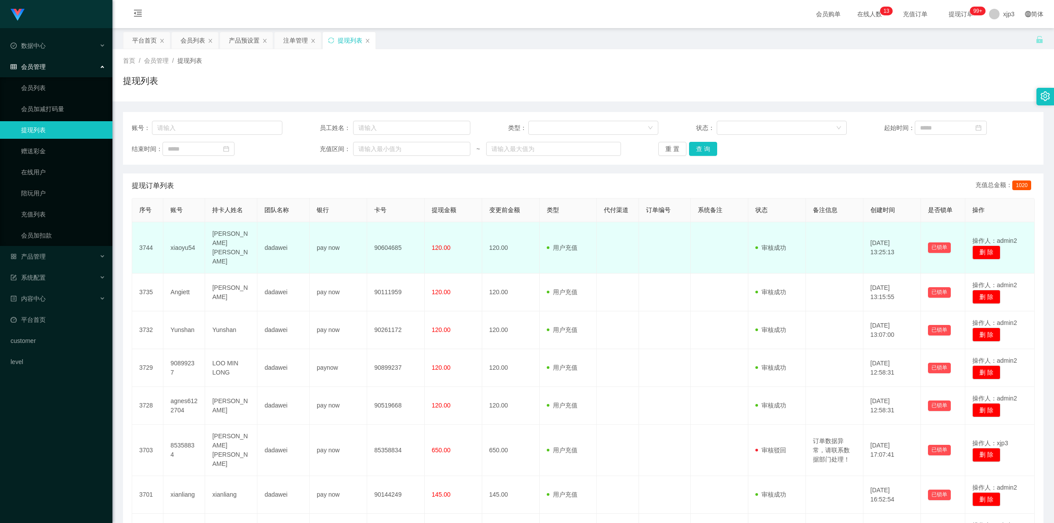
click at [180, 241] on td "xiaoyu54" at bounding box center [184, 247] width 42 height 51
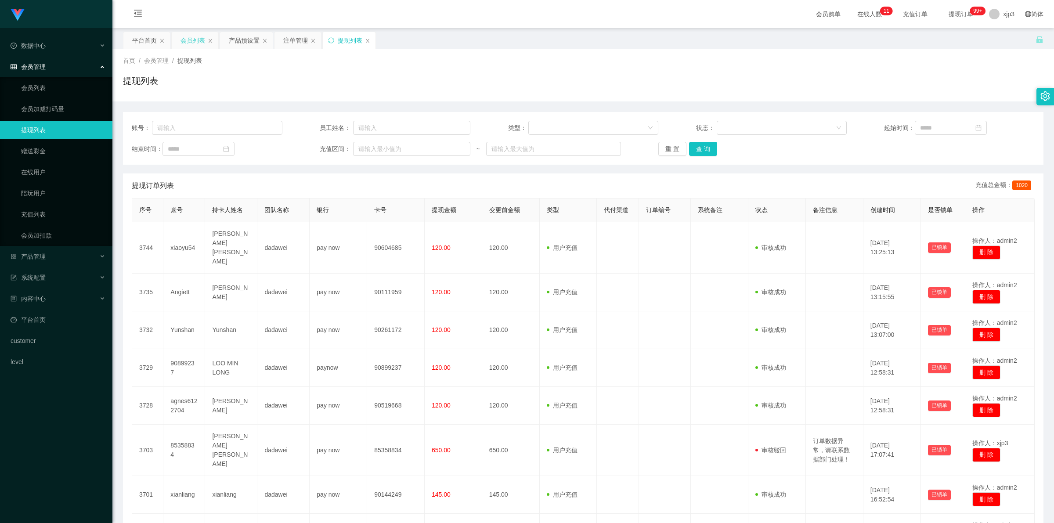
click at [194, 40] on div "会员列表" at bounding box center [192, 40] width 25 height 17
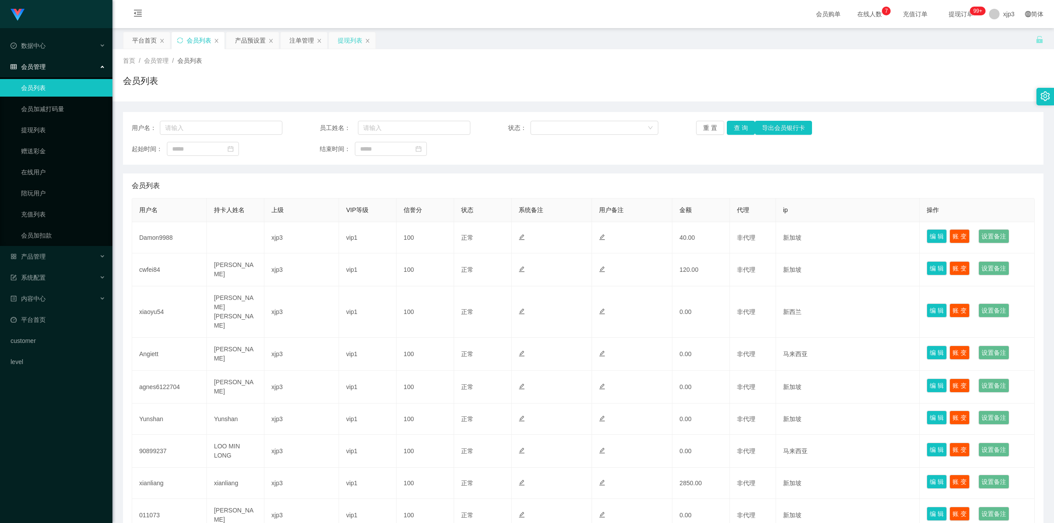
click at [341, 40] on div "提现列表" at bounding box center [350, 40] width 25 height 17
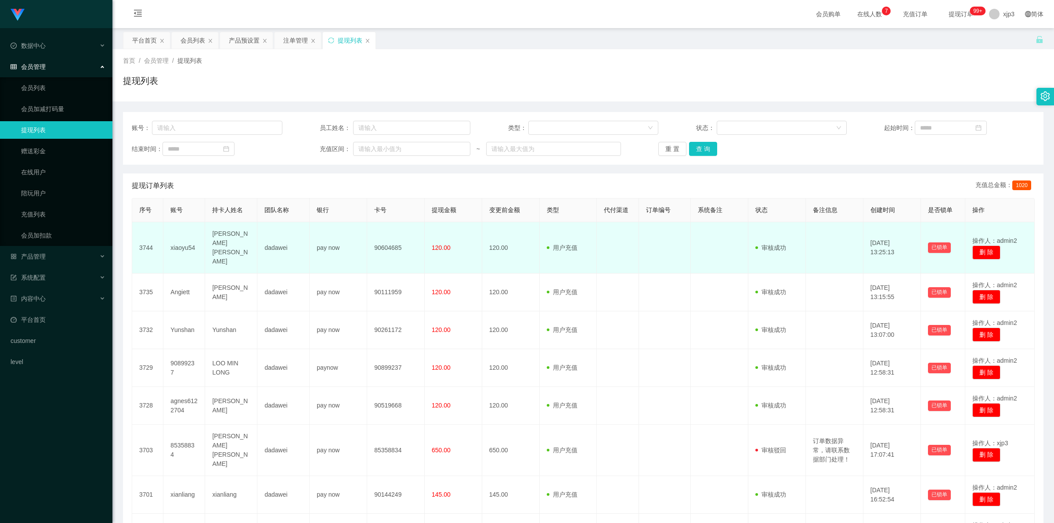
click at [176, 240] on td "xiaoyu54" at bounding box center [184, 247] width 42 height 51
copy td "xiaoyu54"
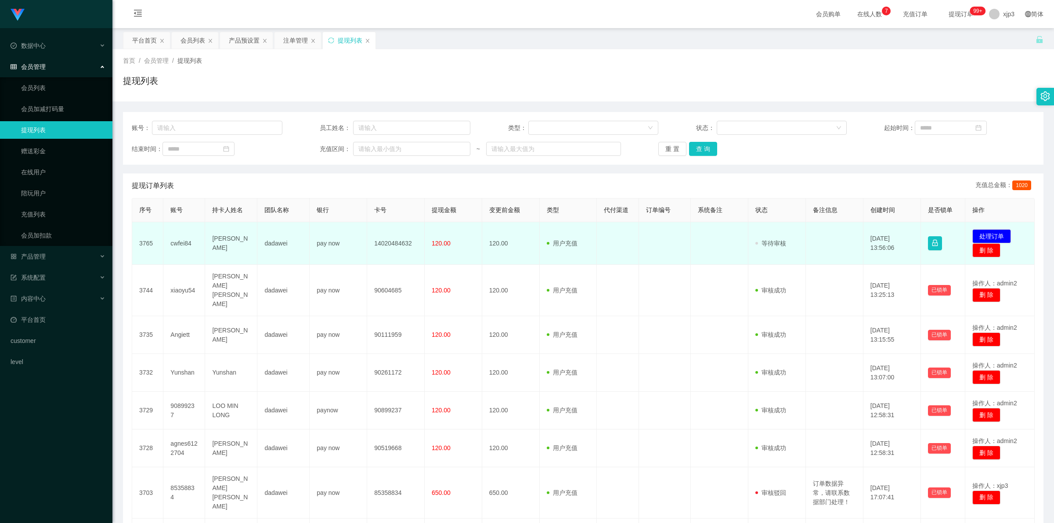
click at [227, 245] on td "[PERSON_NAME]" at bounding box center [231, 243] width 52 height 43
drag, startPoint x: 227, startPoint y: 245, endPoint x: 223, endPoint y: 243, distance: 4.9
click at [227, 245] on td "[PERSON_NAME]" at bounding box center [231, 243] width 52 height 43
click at [222, 241] on td "[PERSON_NAME]" at bounding box center [231, 243] width 52 height 43
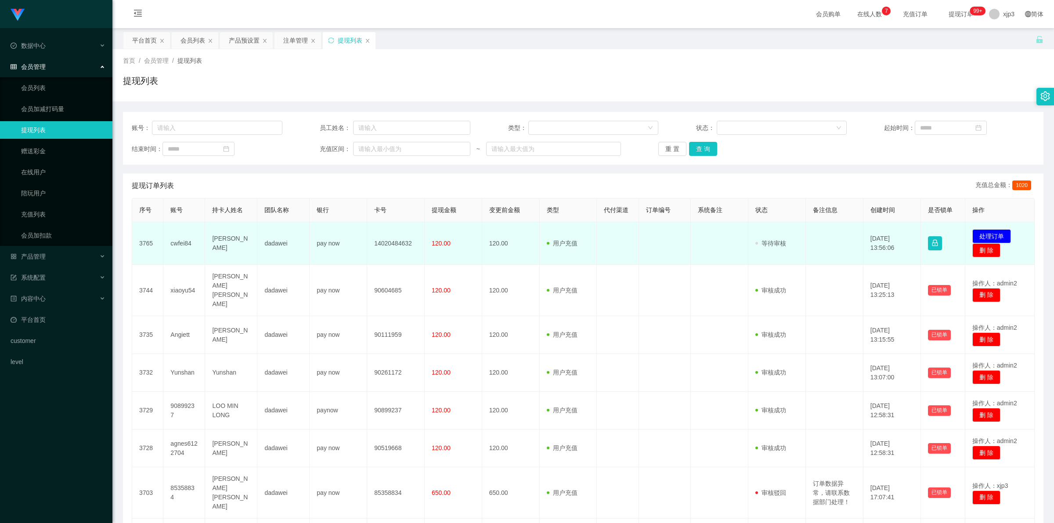
click at [223, 241] on td "[PERSON_NAME]" at bounding box center [231, 243] width 52 height 43
copy td "Chan"
click at [227, 236] on td "[PERSON_NAME]" at bounding box center [231, 243] width 52 height 43
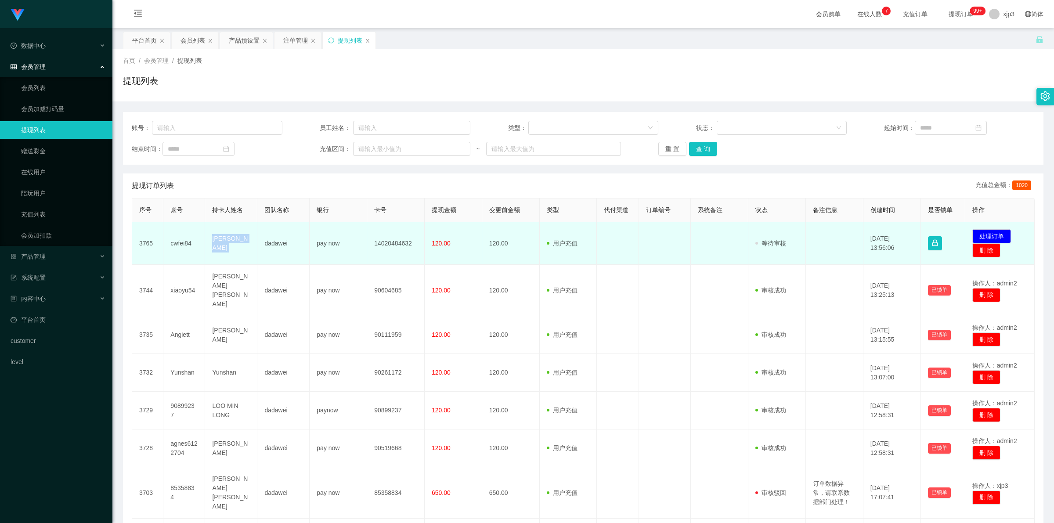
click at [227, 236] on td "[PERSON_NAME]" at bounding box center [231, 243] width 52 height 43
copy td "[PERSON_NAME]"
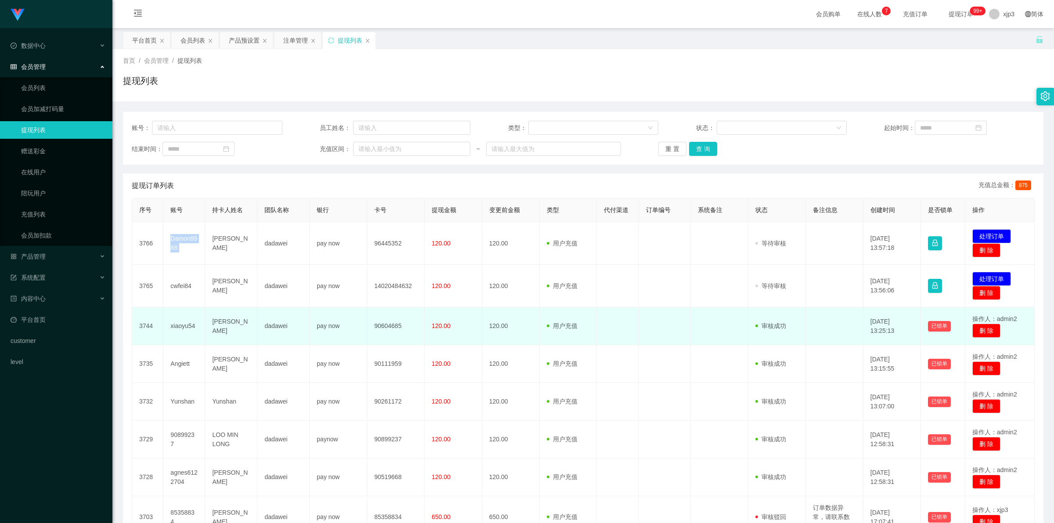
drag, startPoint x: 168, startPoint y: 323, endPoint x: 247, endPoint y: 333, distance: 79.2
click at [247, 333] on tr "3744 xiaoyu54 [PERSON_NAME] xuan dadawei pay now 90604685 120.00 120.00 用户充值 人工…" at bounding box center [583, 326] width 902 height 38
copy tr "xiaoyu54 [PERSON_NAME]"
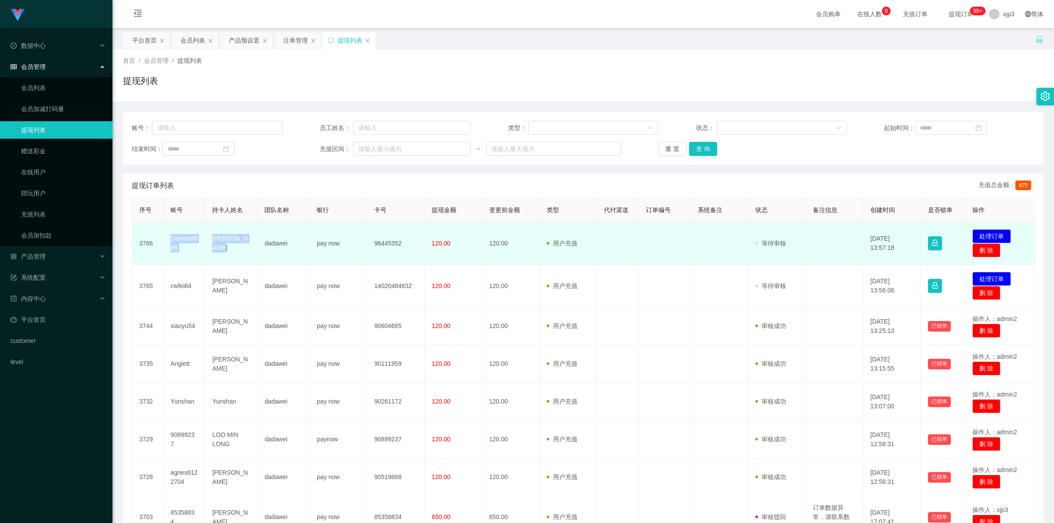
drag, startPoint x: 173, startPoint y: 239, endPoint x: 233, endPoint y: 252, distance: 61.1
click at [233, 252] on tr "3766 Damon9988 [PERSON_NAME] dadawei pay now 96445352 120.00 120.00 用户充值 人工扣款 审…" at bounding box center [583, 243] width 902 height 43
copy tr "Damon9988 [PERSON_NAME]"
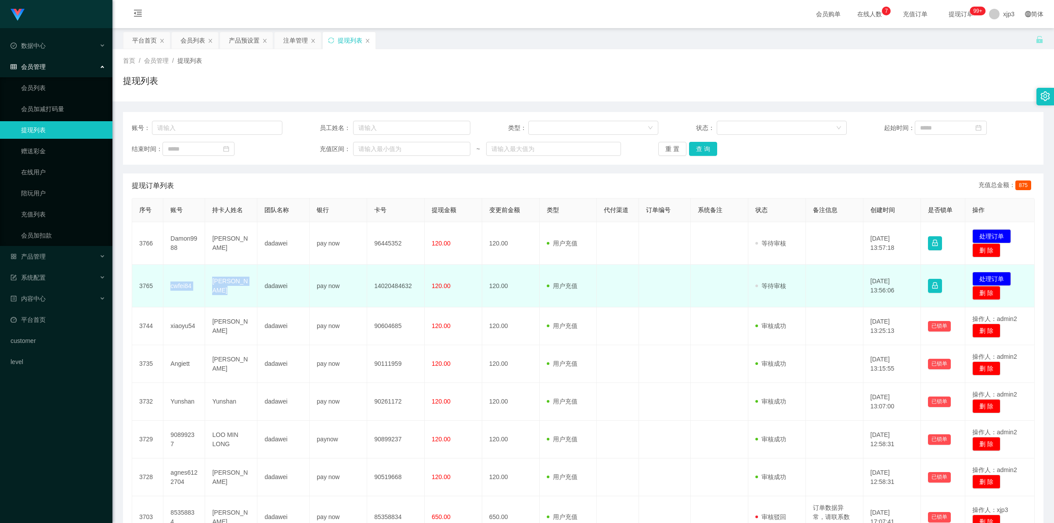
drag, startPoint x: 189, startPoint y: 284, endPoint x: 235, endPoint y: 288, distance: 46.3
click at [235, 288] on tr "3765 cwfei84 [PERSON_NAME] dadawei pay now 14020484632 120.00 120.00 用户充值 人工扣款 …" at bounding box center [583, 286] width 902 height 43
copy tr "cwfei84 [PERSON_NAME]"
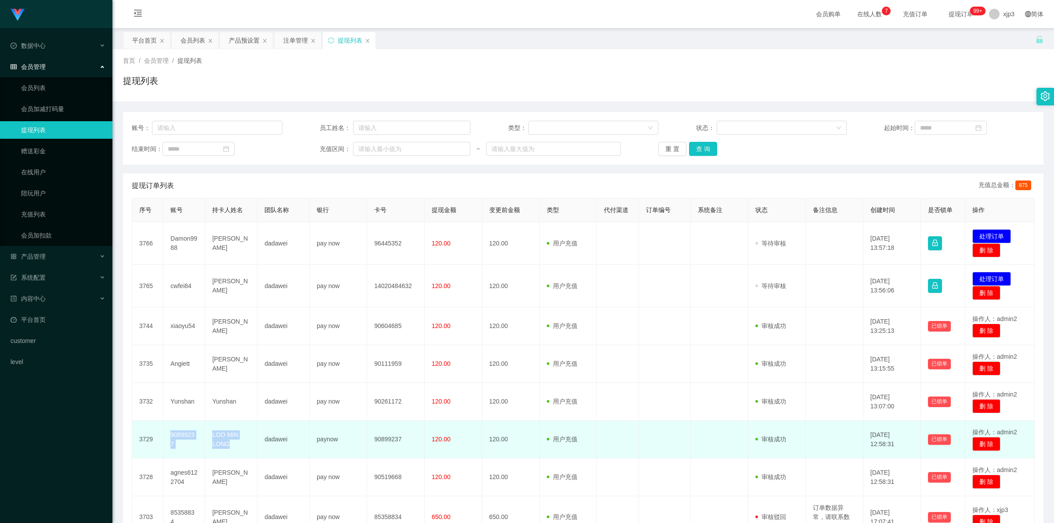
drag, startPoint x: 165, startPoint y: 437, endPoint x: 241, endPoint y: 451, distance: 76.8
click at [241, 451] on tr "3729 90899237 LOO MIN LONG dadawei paynow 90899237 120.00 120.00 用户充值 人工扣款 审核驳回…" at bounding box center [583, 440] width 902 height 38
copy tr "90899237 LOO MIN LONG"
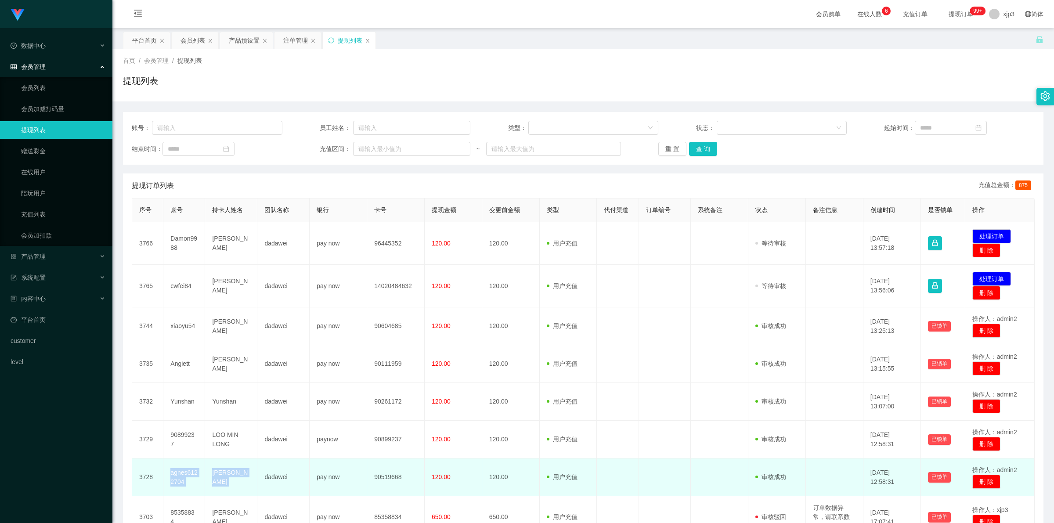
drag, startPoint x: 198, startPoint y: 482, endPoint x: 258, endPoint y: 483, distance: 59.3
click at [258, 483] on tr "3728 agnes6122704 [PERSON_NAME] pay now 90519668 120.00 120.00 用户充值 人工扣款 审核驳回 审…" at bounding box center [583, 477] width 902 height 38
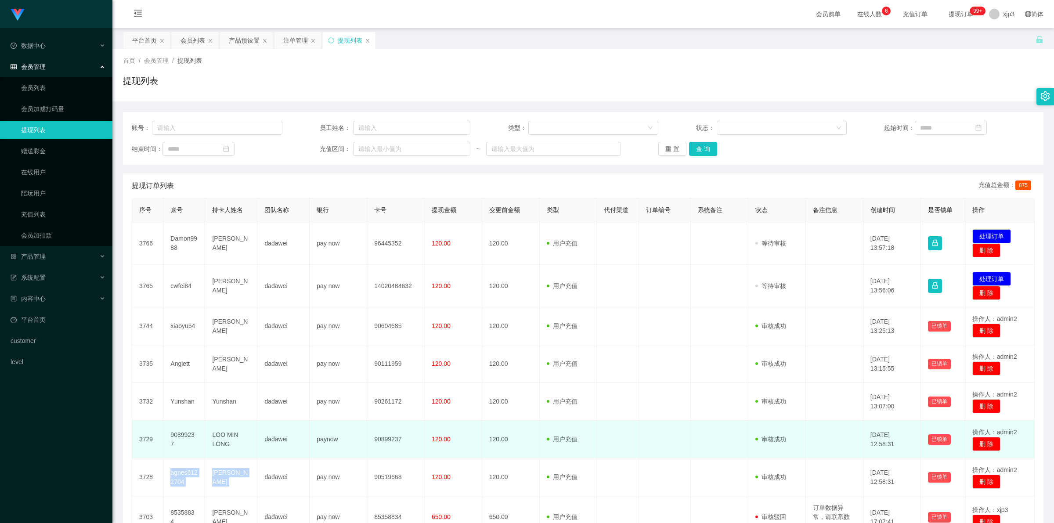
copy tr "agnes6122704 [PERSON_NAME]"
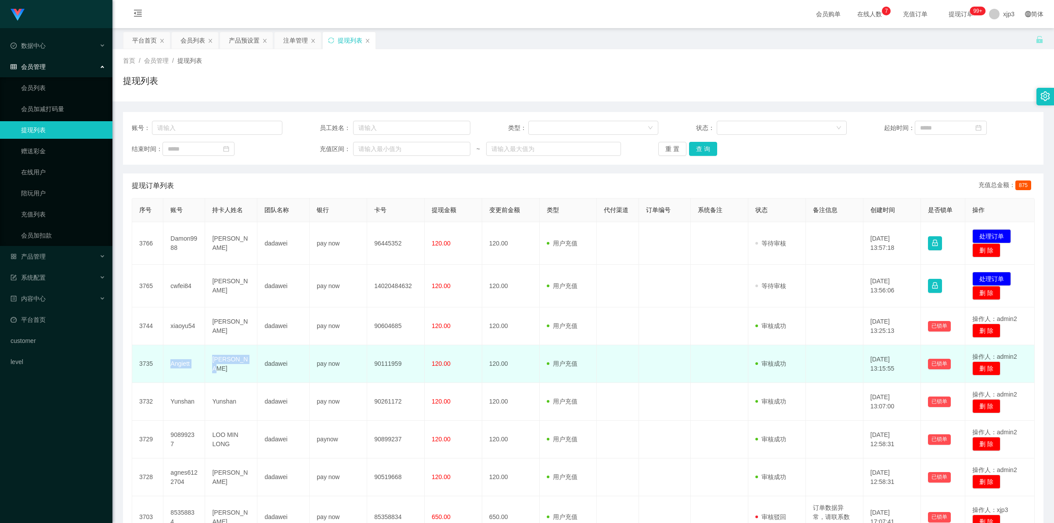
drag, startPoint x: 176, startPoint y: 360, endPoint x: 251, endPoint y: 369, distance: 75.5
click at [251, 369] on tr "3735 Angiett [PERSON_NAME] dadawei pay now 90111959 120.00 120.00 用户充值 人工扣款 审核驳…" at bounding box center [583, 364] width 902 height 38
copy tr "Angiett [PERSON_NAME]"
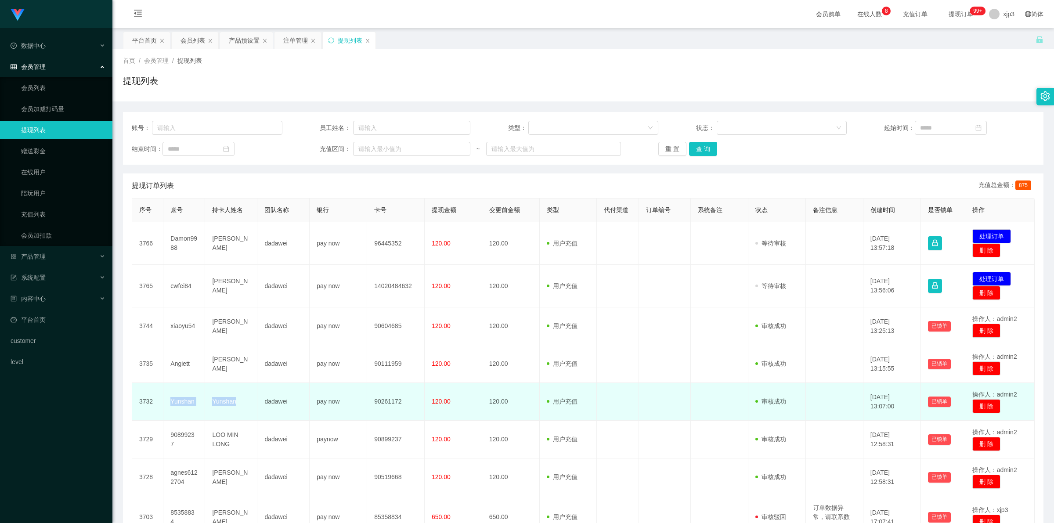
drag, startPoint x: 170, startPoint y: 396, endPoint x: 244, endPoint y: 413, distance: 75.2
click at [244, 413] on tr "3732 [PERSON_NAME] pay now 90261172 120.00 120.00 用户充值 人工扣款 审核驳回 审核成功 等待审核 [DAT…" at bounding box center [583, 402] width 902 height 38
copy tr "[PERSON_NAME]"
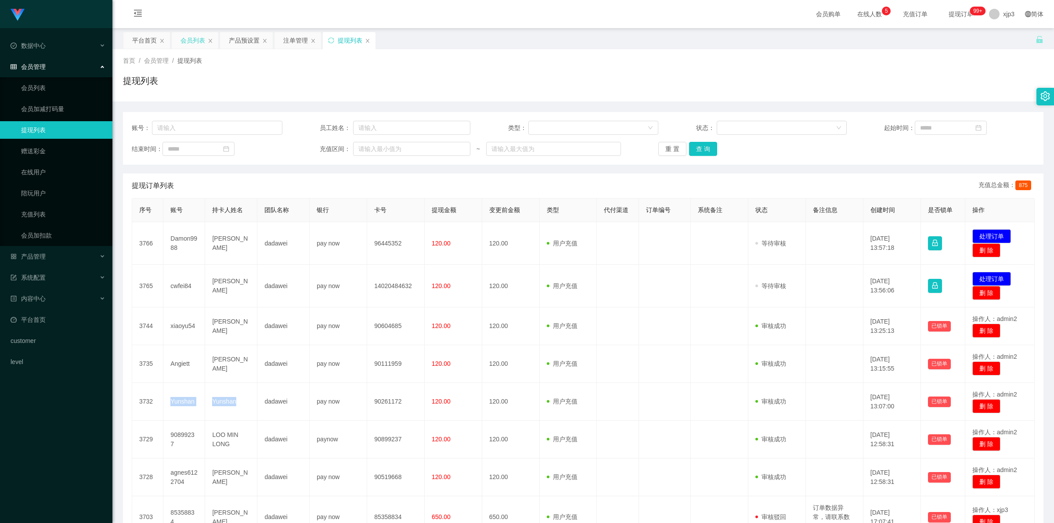
click at [192, 36] on div "会员列表" at bounding box center [192, 40] width 25 height 17
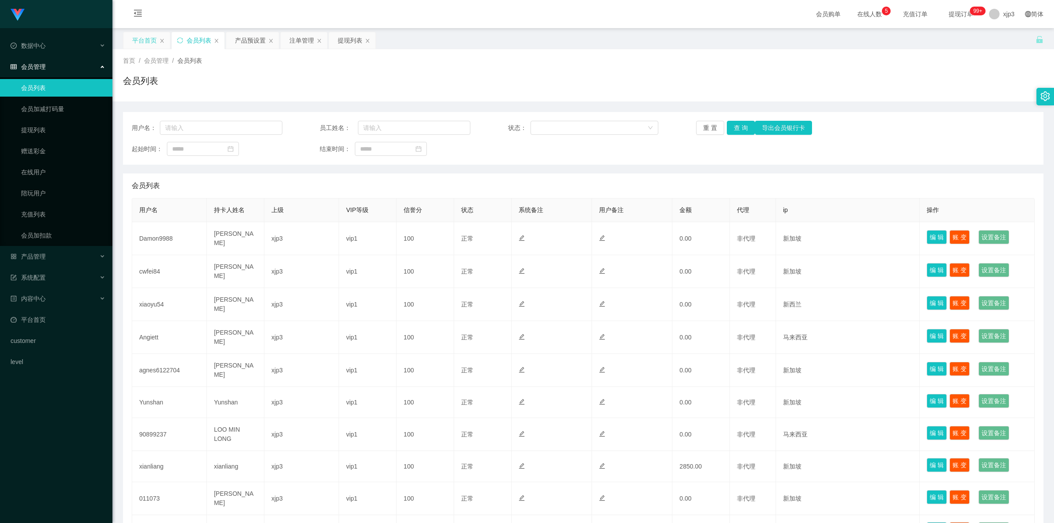
click at [140, 43] on div "平台首页" at bounding box center [144, 40] width 25 height 17
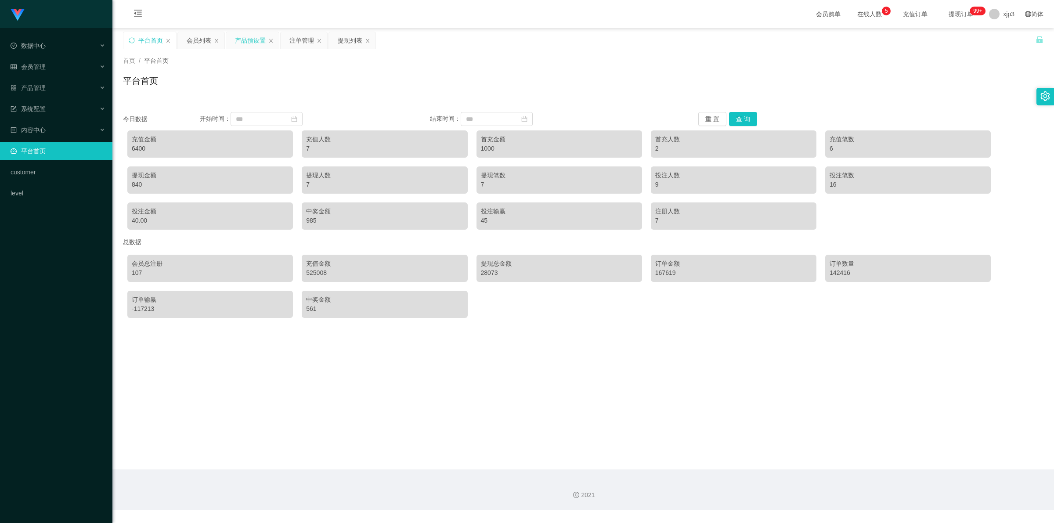
click at [252, 43] on div "产品预设置" at bounding box center [250, 40] width 31 height 17
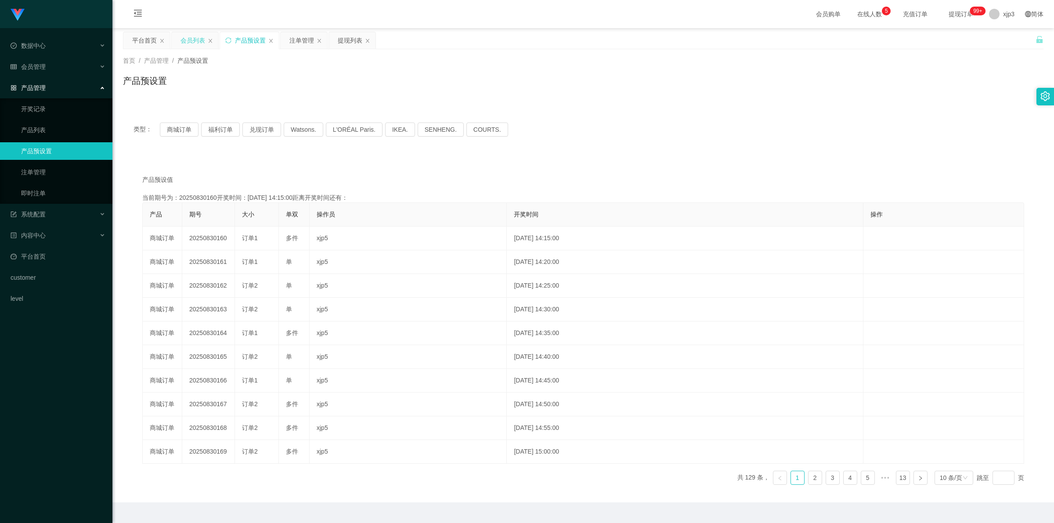
click at [198, 36] on div "会员列表" at bounding box center [192, 40] width 25 height 17
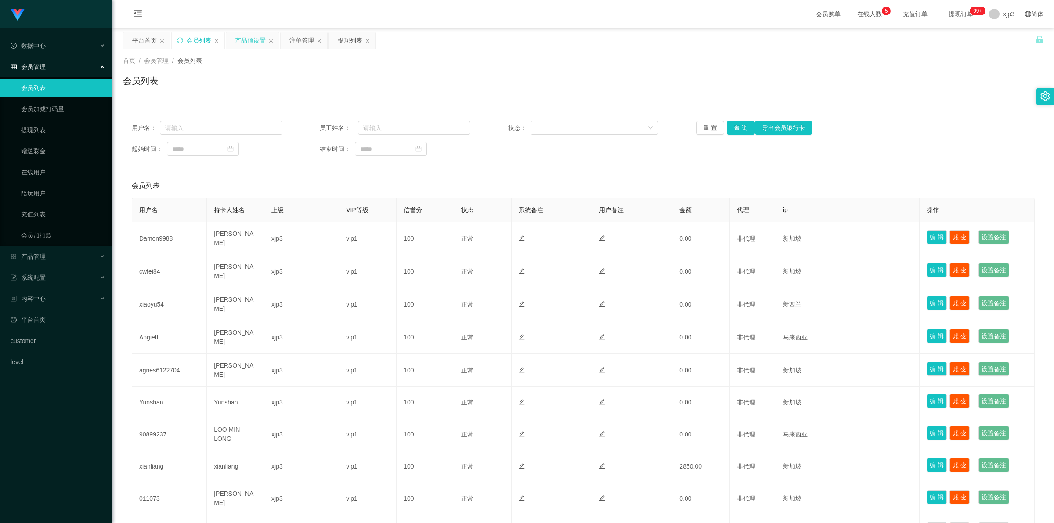
click at [259, 39] on div "产品预设置" at bounding box center [250, 40] width 31 height 17
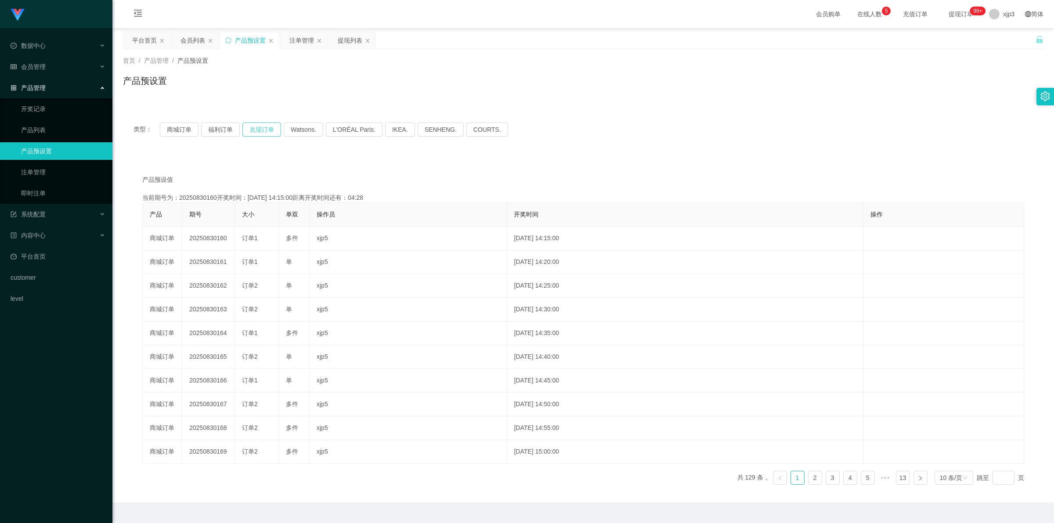
click at [260, 125] on button "兑现订单" at bounding box center [261, 130] width 39 height 14
click at [262, 125] on button "兑现订单" at bounding box center [261, 130] width 39 height 14
